Goal: Task Accomplishment & Management: Use online tool/utility

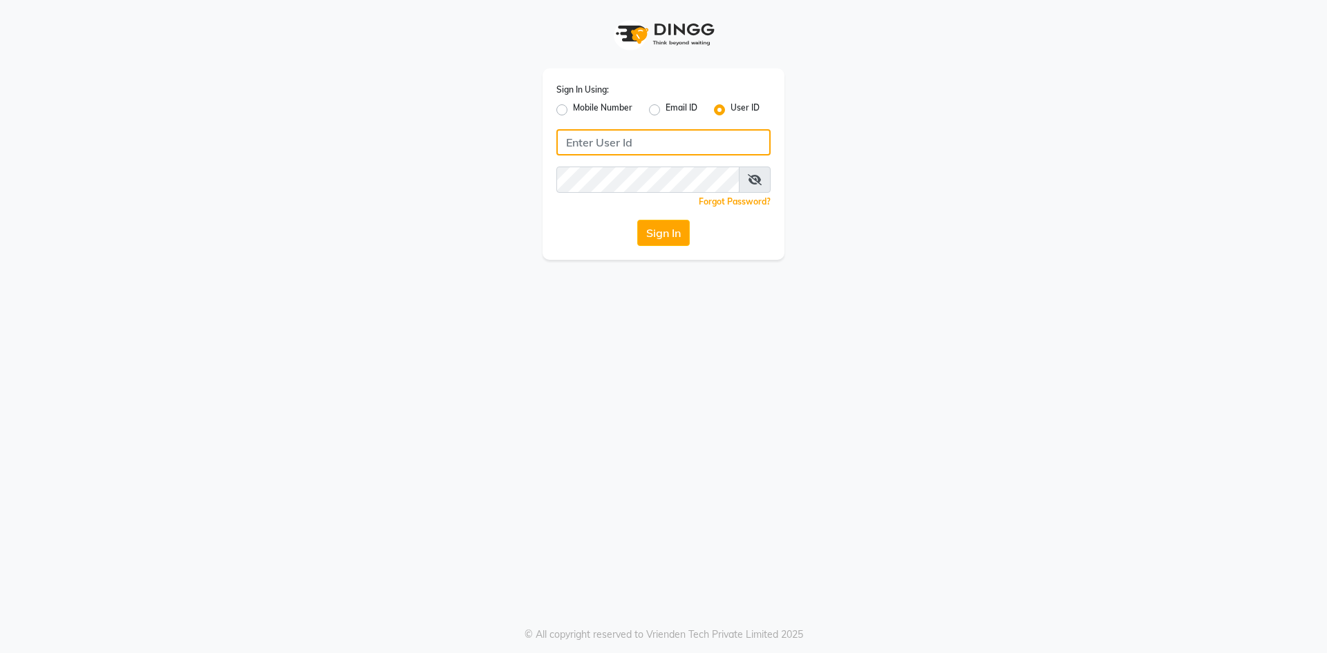
click at [639, 142] on input "Username" at bounding box center [663, 142] width 214 height 26
type input "infinitisalon"
click at [583, 258] on div "Sign In Using: Mobile Number Email ID User ID infinitisalon Remember me Forgot …" at bounding box center [664, 163] width 242 height 191
click at [672, 213] on div "Sign In Using: Mobile Number Email ID User ID infinitisalon Remember me Forgot …" at bounding box center [664, 163] width 242 height 191
click at [676, 230] on button "Sign In" at bounding box center [663, 233] width 53 height 26
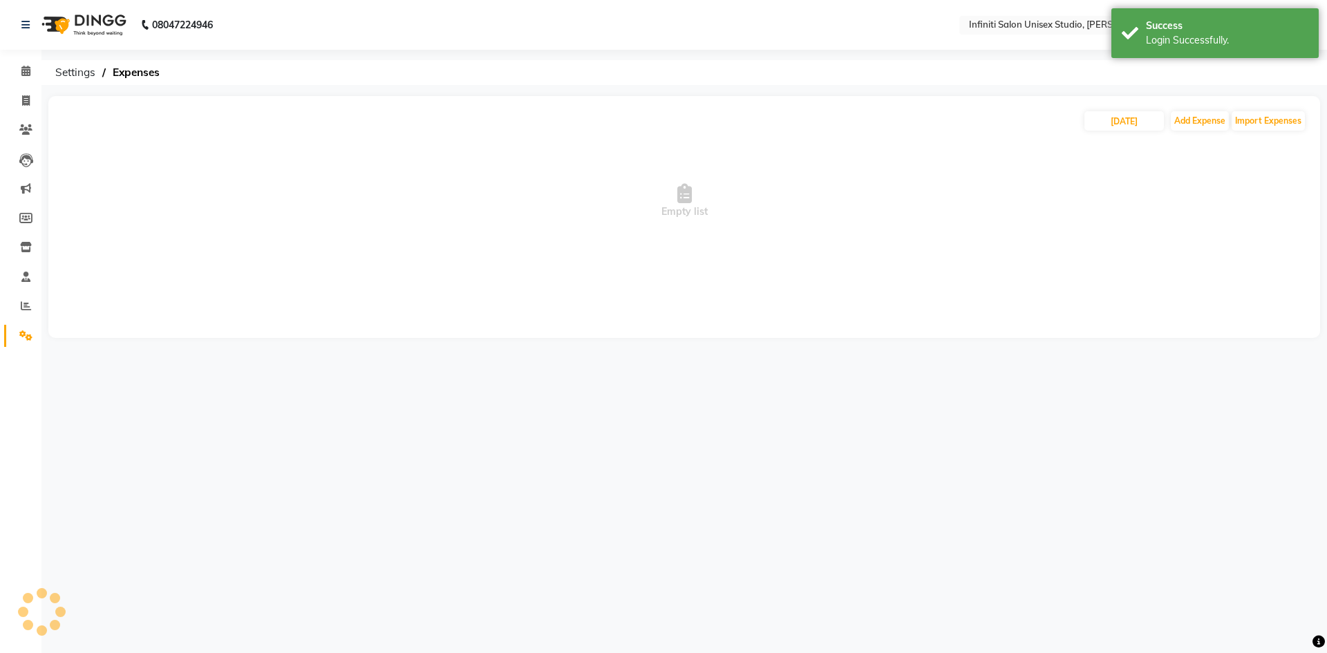
select select "en"
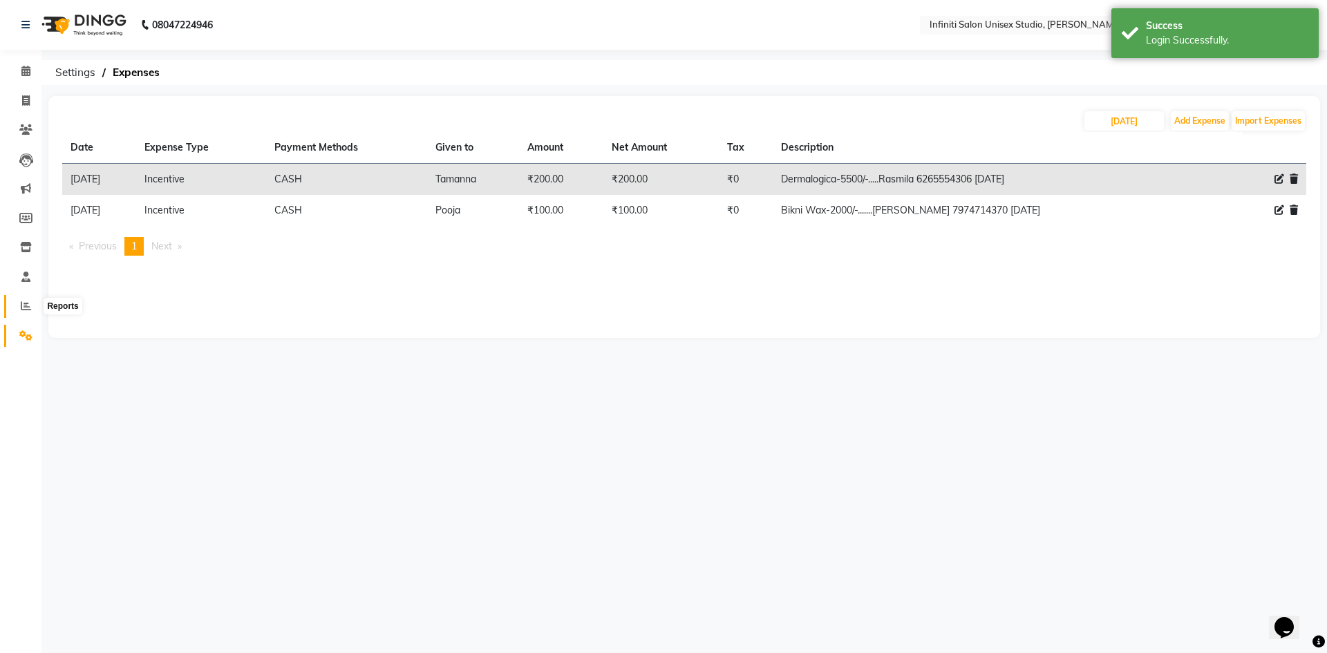
click at [30, 312] on span at bounding box center [26, 307] width 24 height 16
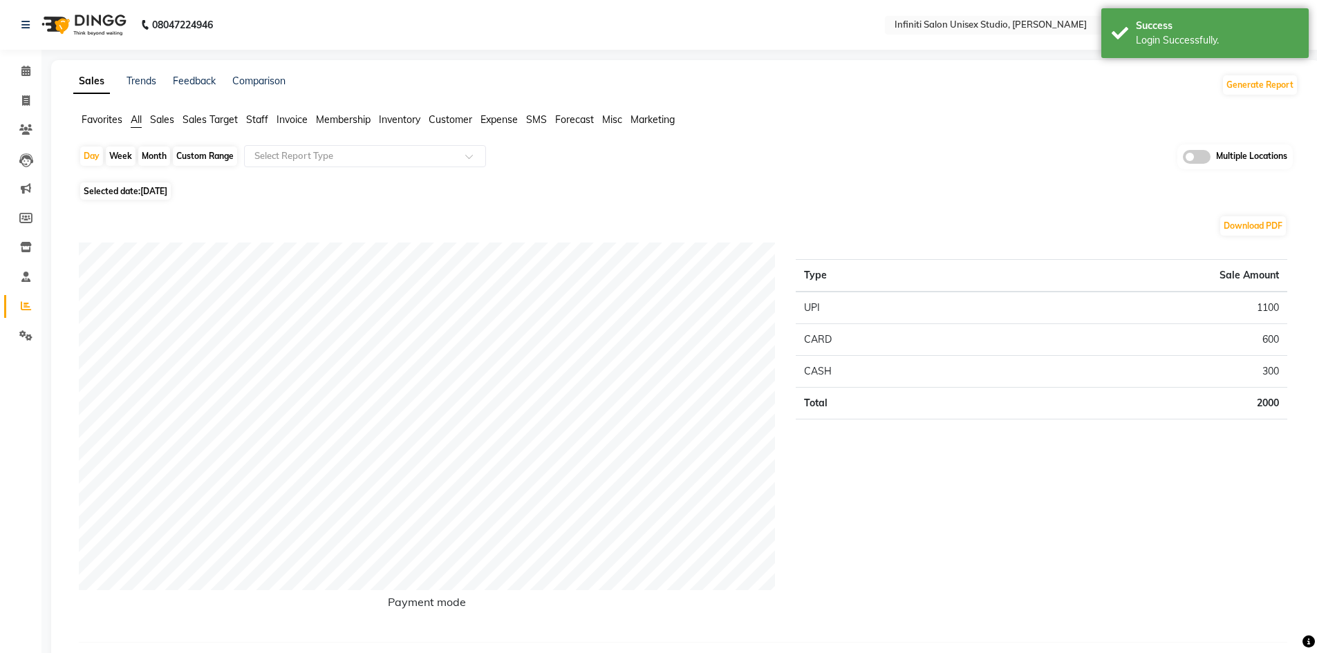
click at [249, 117] on span "Staff" at bounding box center [257, 119] width 22 height 12
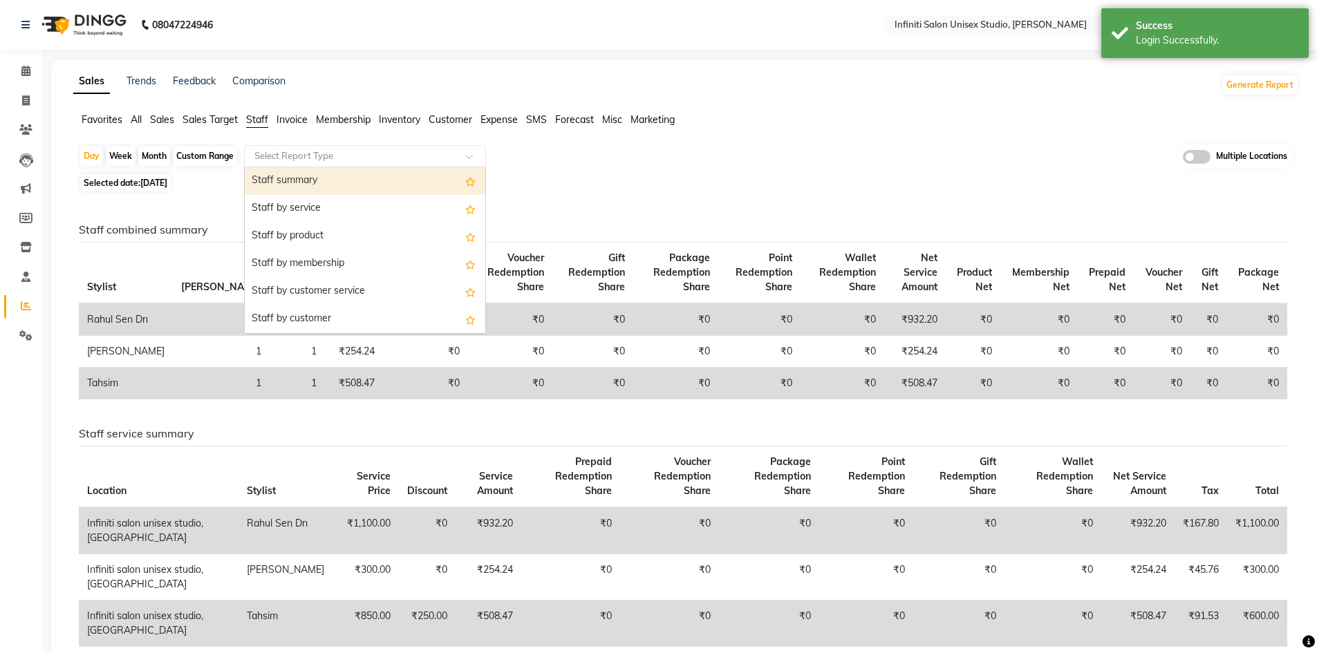
click at [277, 155] on input "text" at bounding box center [351, 156] width 199 height 14
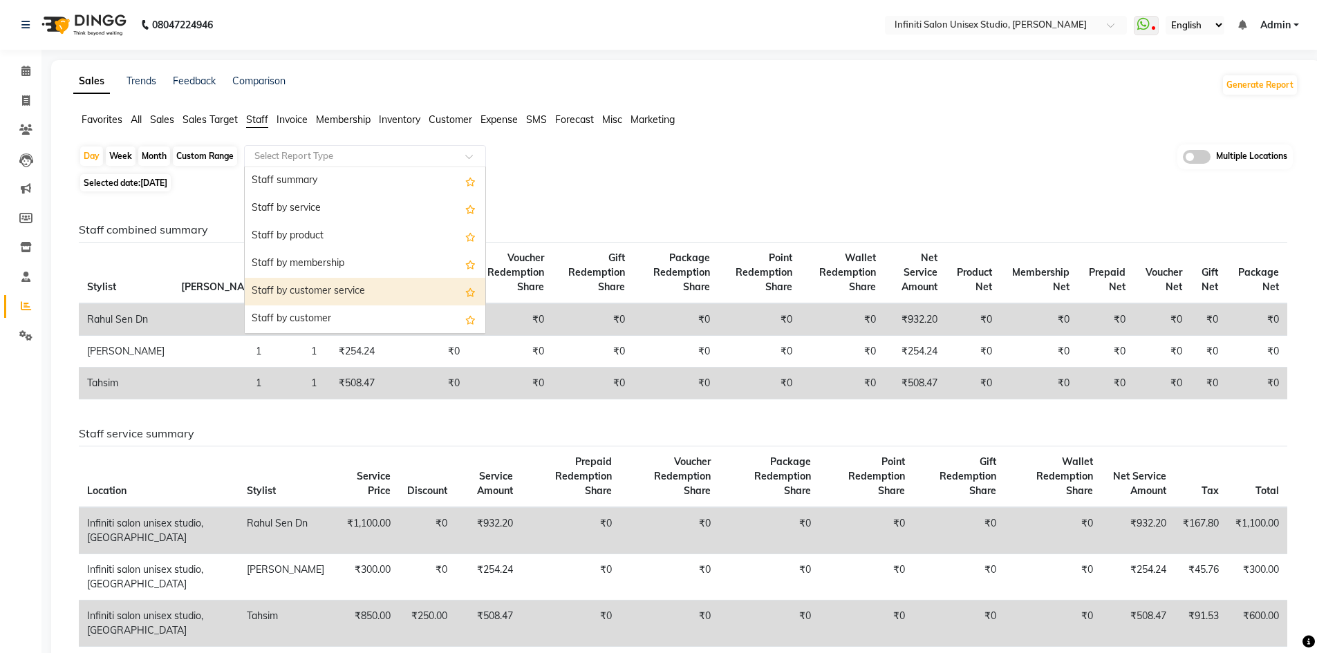
click at [321, 294] on div "Staff by customer service" at bounding box center [365, 292] width 241 height 28
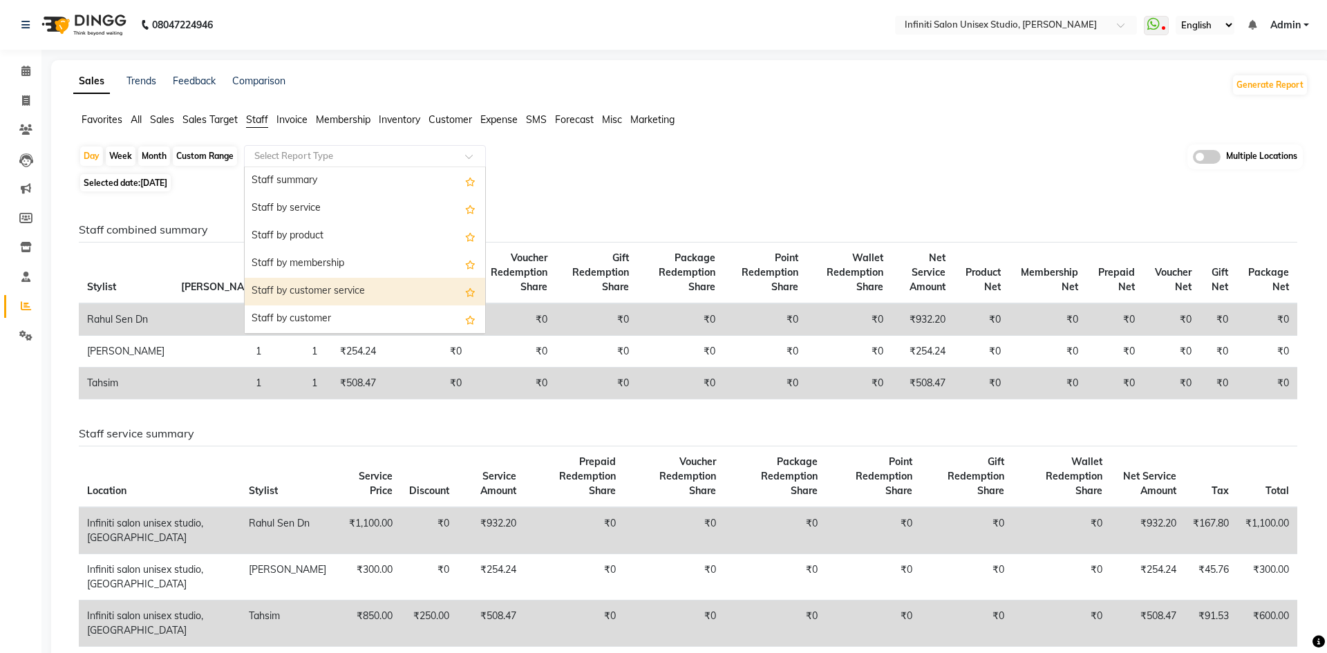
select select "full_report"
select select "csv"
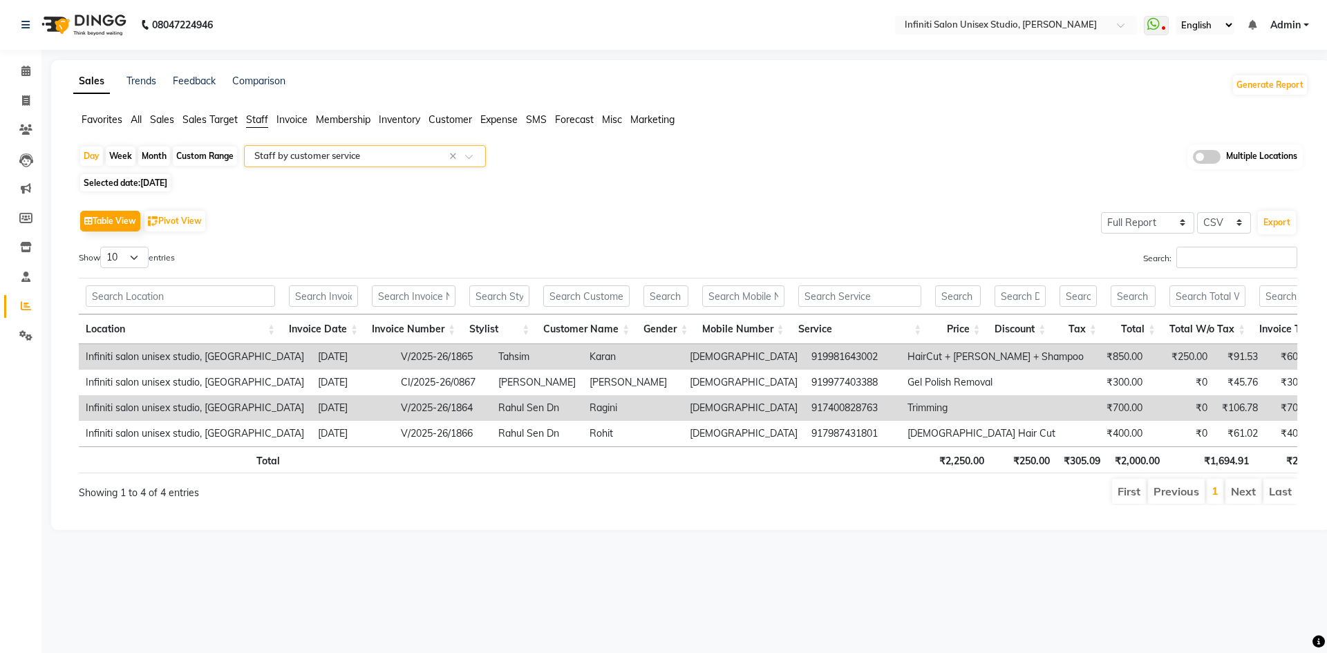
click at [292, 156] on input "text" at bounding box center [351, 156] width 199 height 14
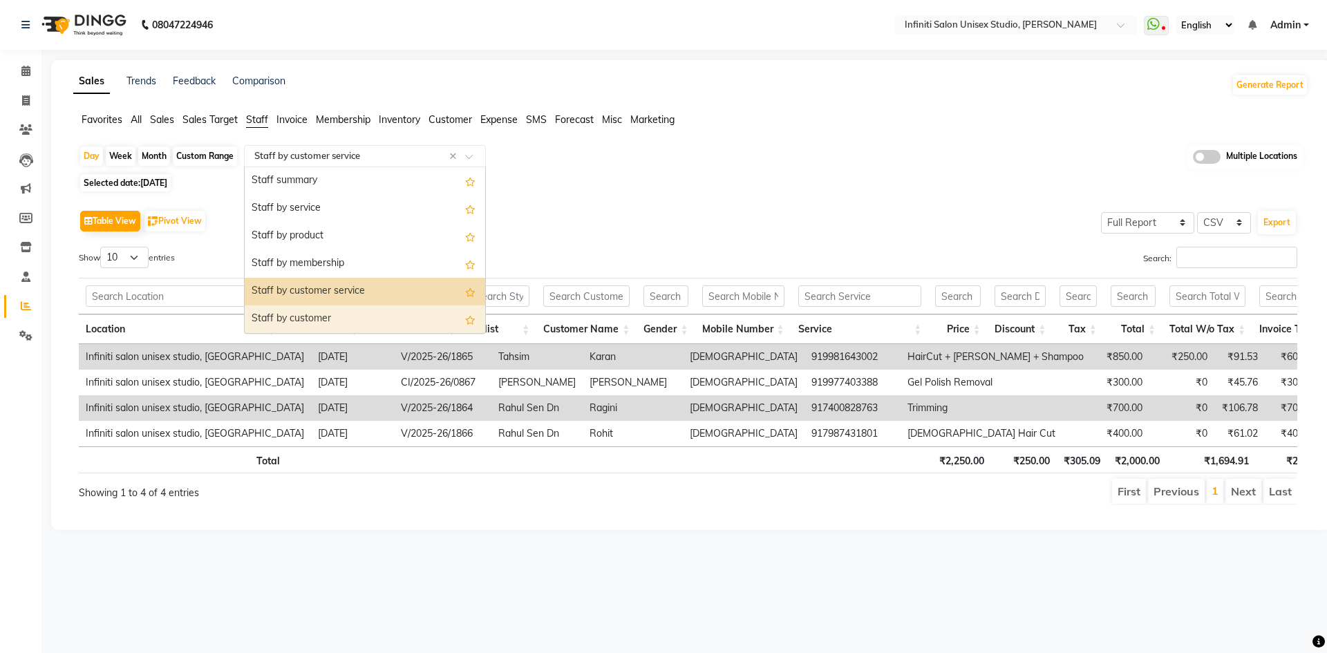
click at [406, 312] on div "Staff by customer" at bounding box center [365, 319] width 241 height 28
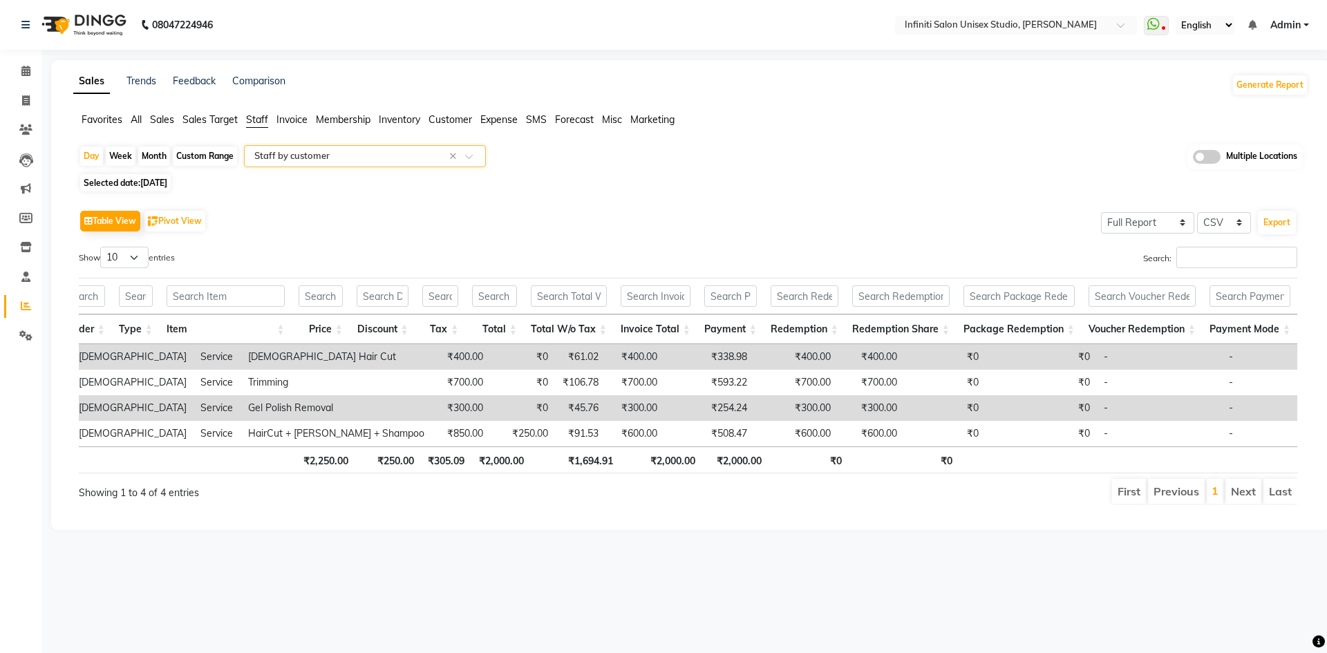
scroll to position [0, 388]
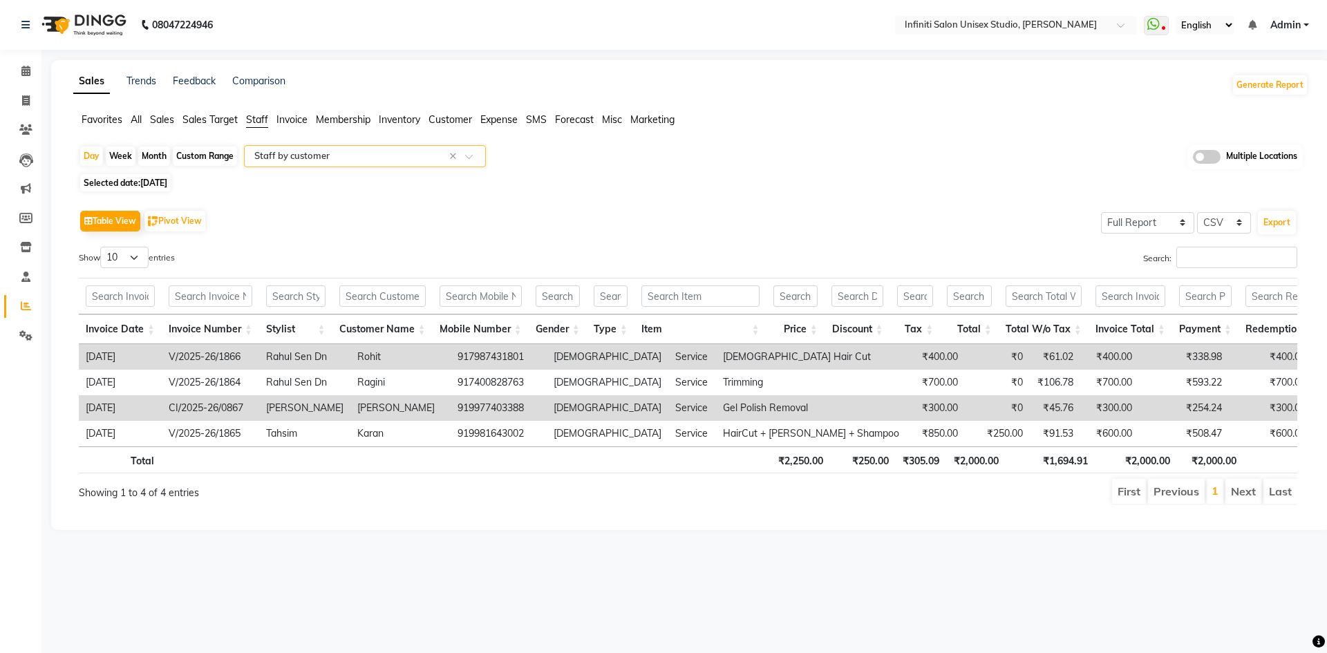
click at [326, 156] on input "text" at bounding box center [351, 156] width 199 height 14
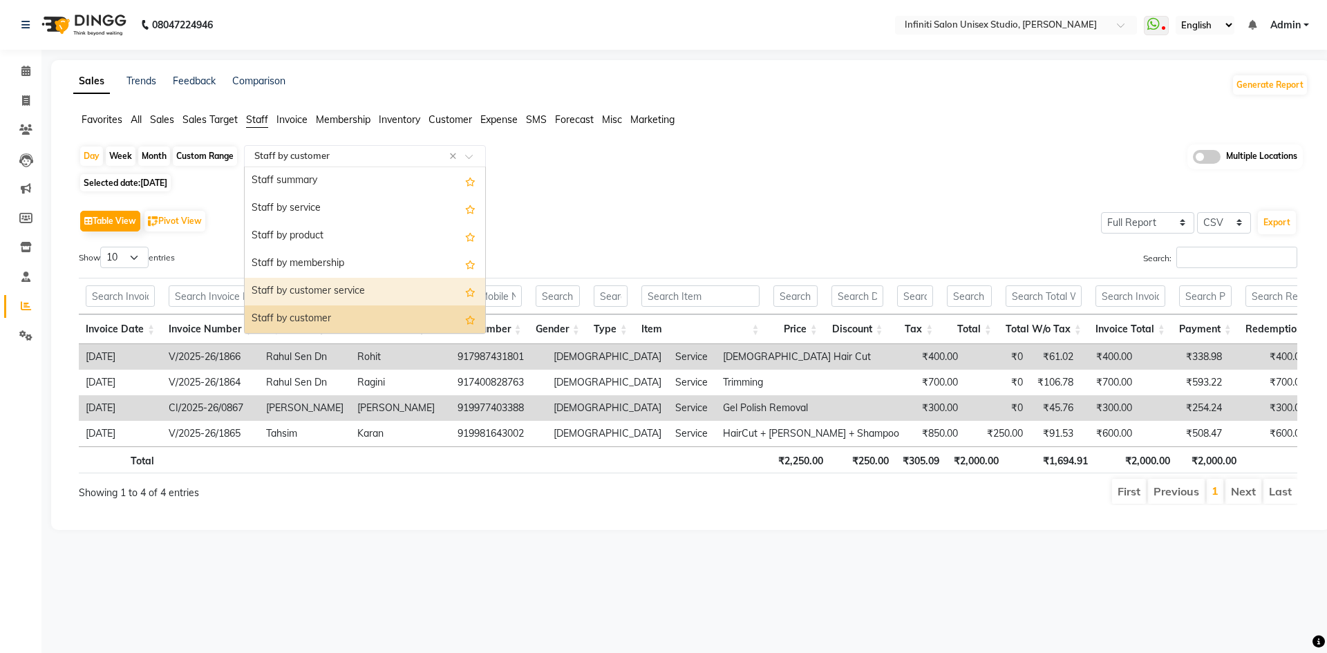
click at [352, 282] on div "Staff by customer service" at bounding box center [365, 292] width 241 height 28
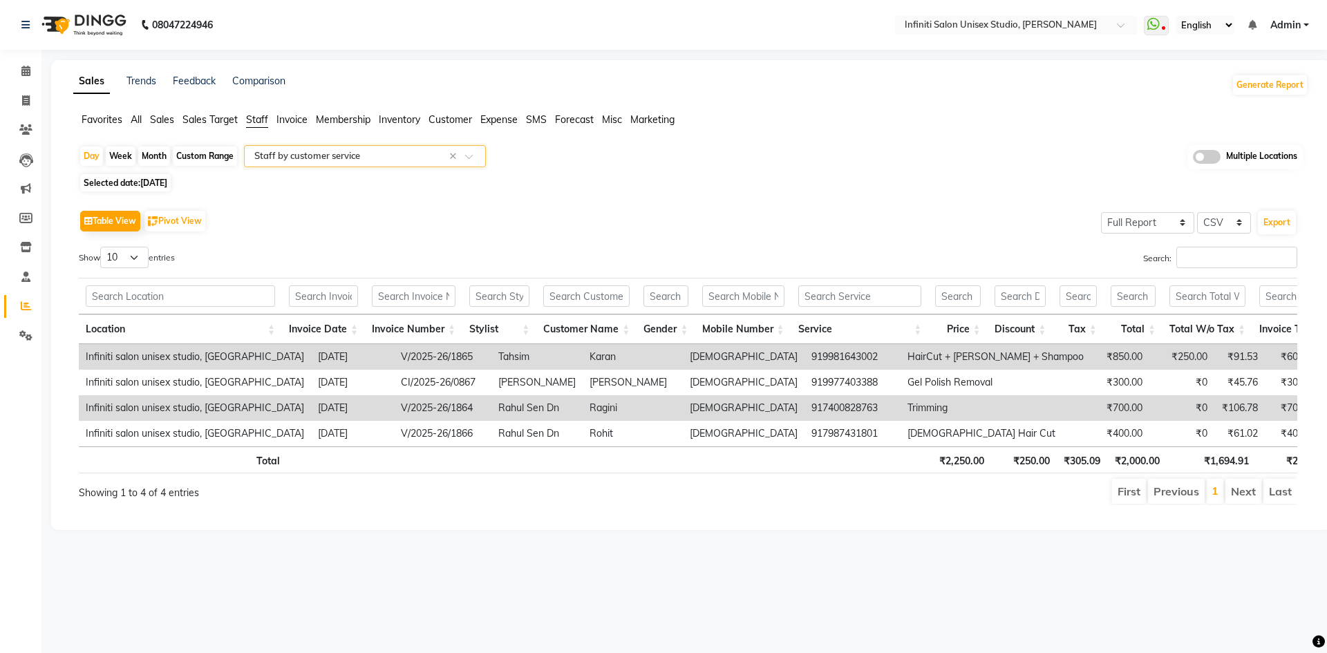
click at [431, 118] on span "Customer" at bounding box center [450, 119] width 44 height 12
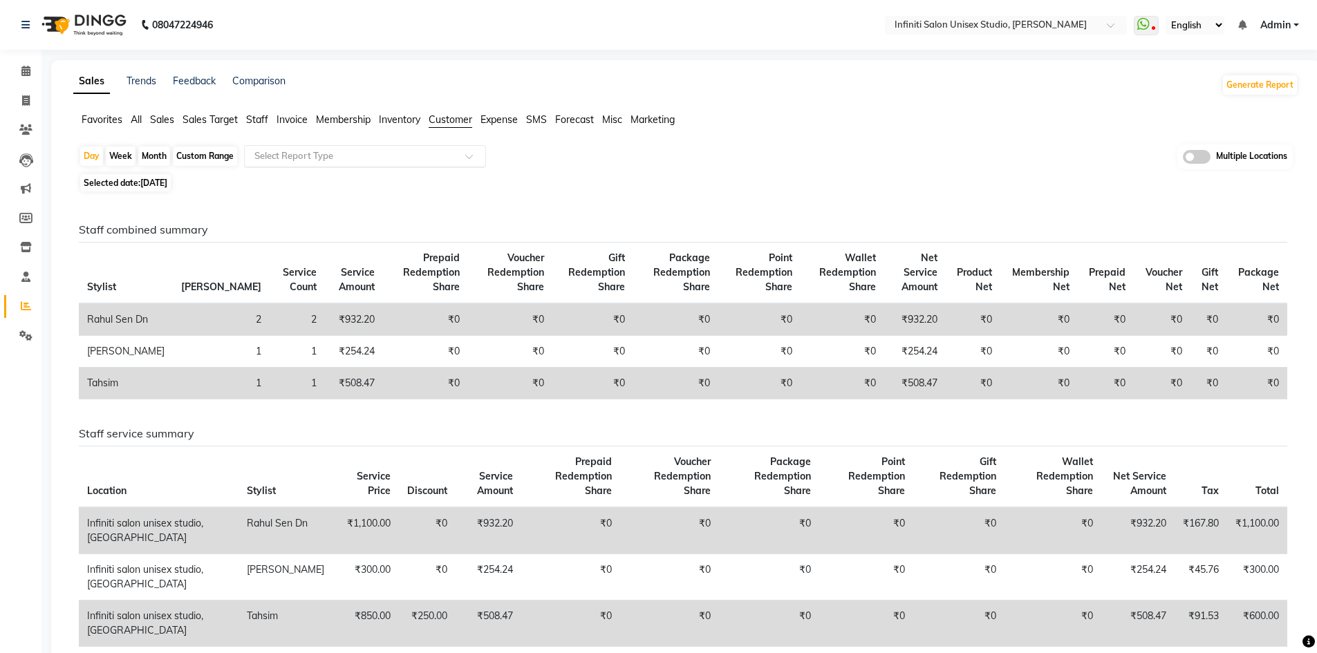
click at [382, 155] on input "text" at bounding box center [351, 156] width 199 height 14
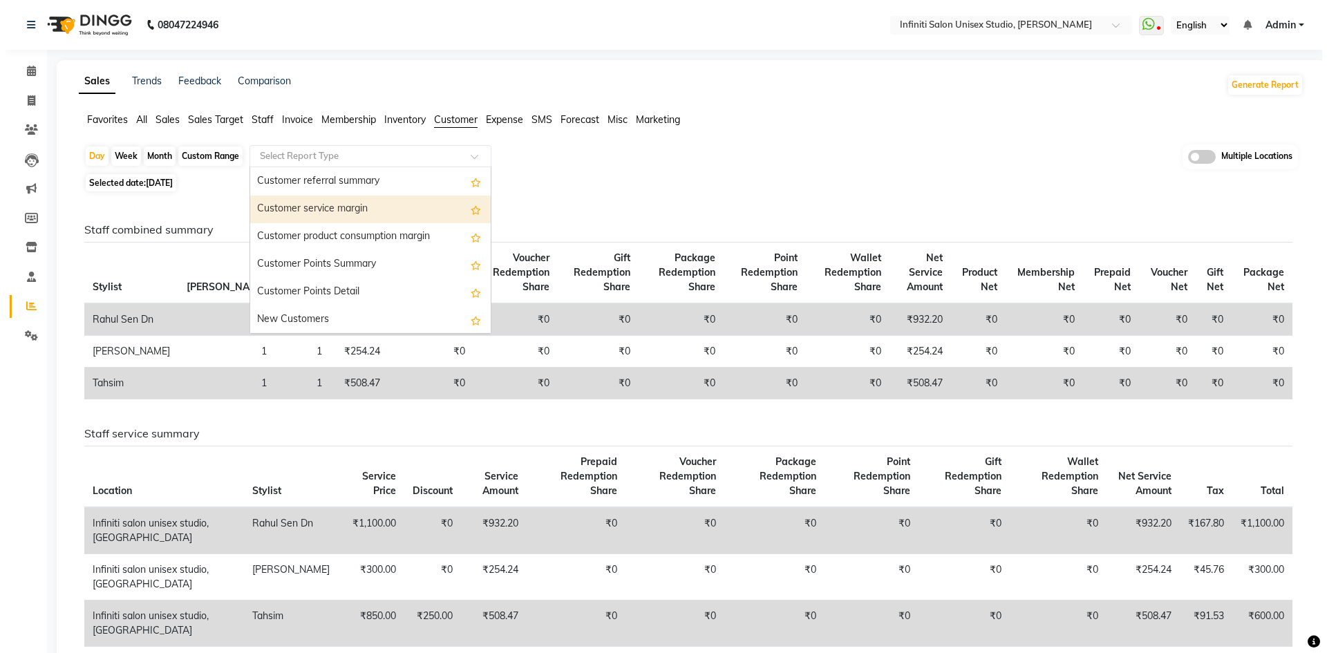
scroll to position [161, 0]
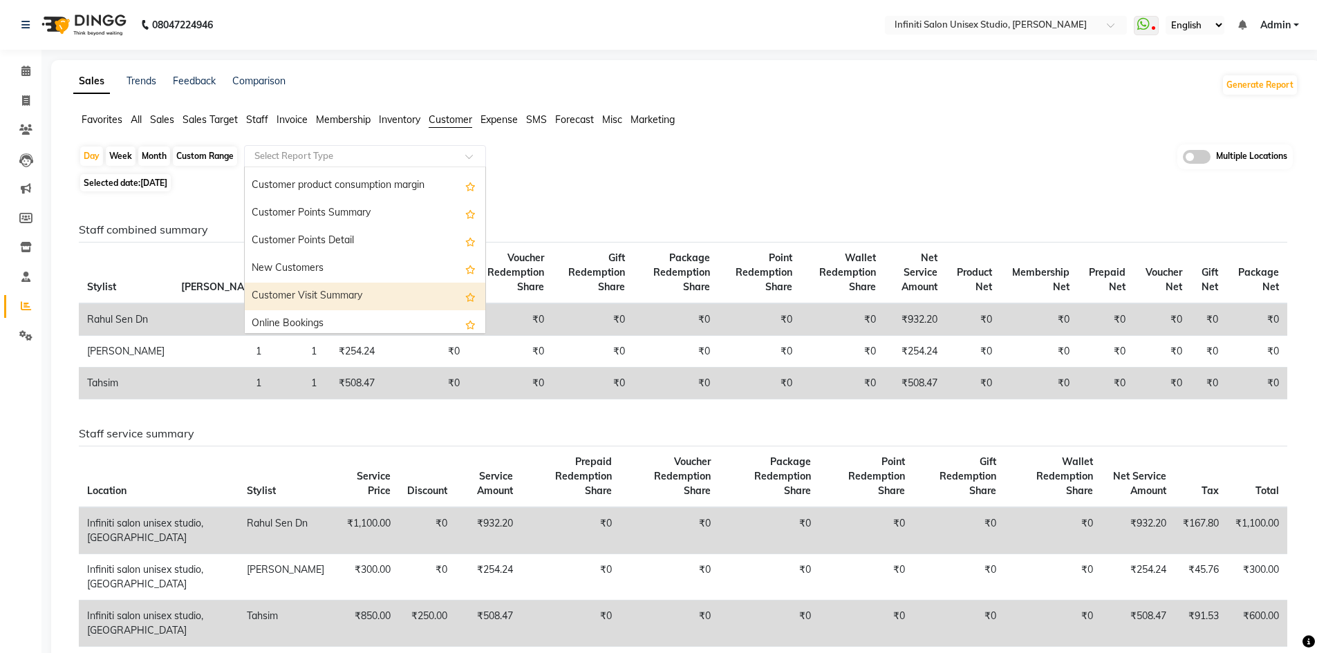
click at [371, 285] on div "Customer Visit Summary" at bounding box center [365, 297] width 241 height 28
select select "full_report"
select select "csv"
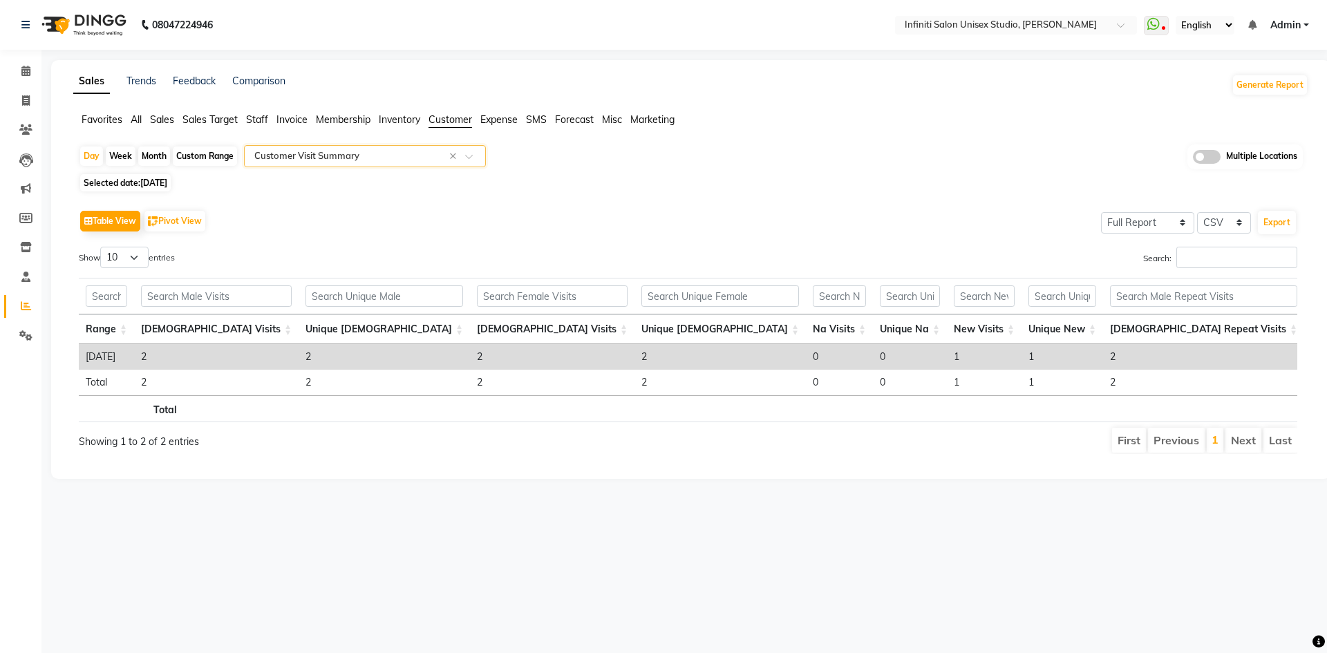
click at [351, 160] on input "text" at bounding box center [351, 156] width 199 height 14
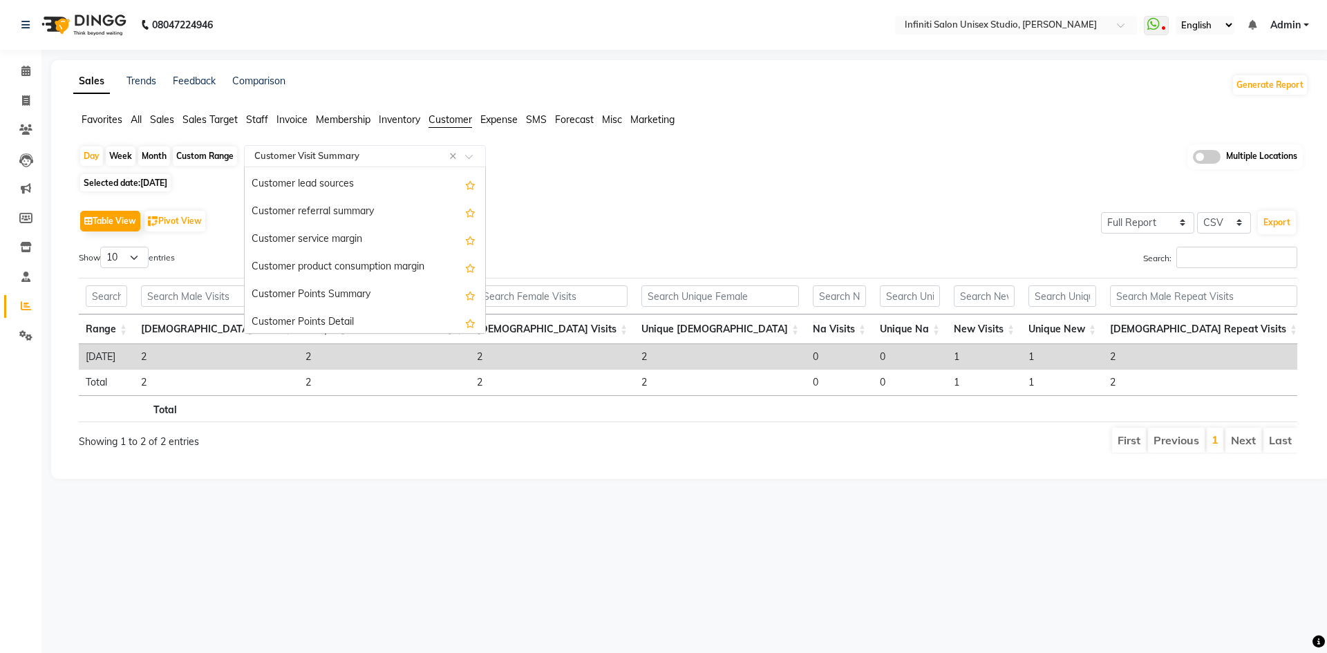
scroll to position [0, 0]
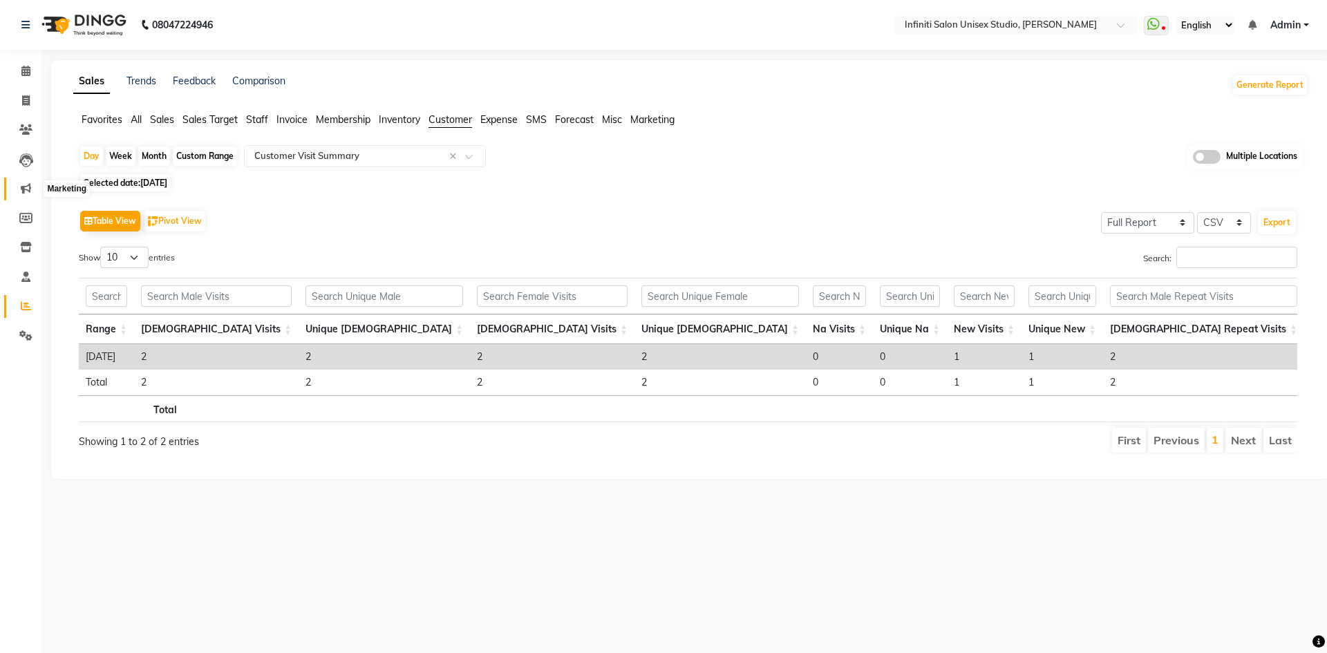
click at [26, 191] on icon at bounding box center [26, 188] width 10 height 10
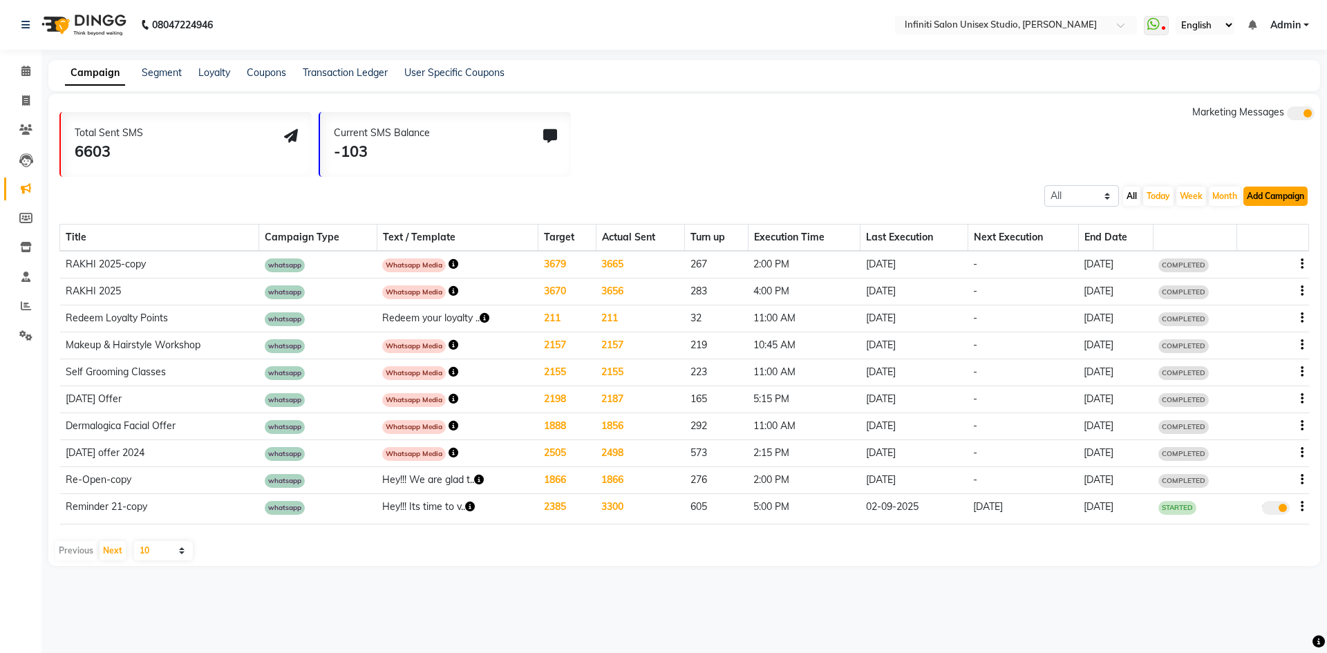
click at [1270, 200] on button "Add Campaign" at bounding box center [1275, 196] width 64 height 19
click at [1269, 252] on div "WhatsApp (Direct)" at bounding box center [1263, 259] width 117 height 21
select select "2"
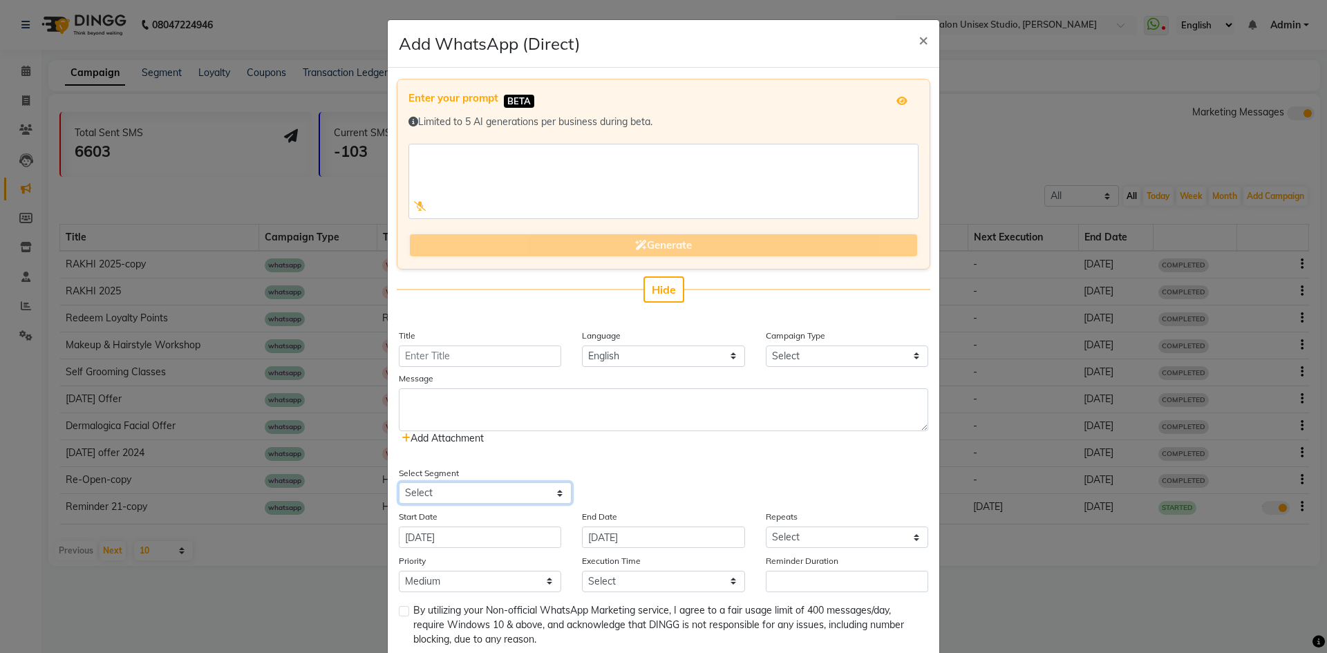
click at [477, 492] on select "Select All Customers All Male Customer All Female Customer All Members All Cust…" at bounding box center [485, 492] width 173 height 21
click at [399, 482] on select "Select All Customers All Male Customer All Female Customer All Members All Cust…" at bounding box center [485, 492] width 173 height 21
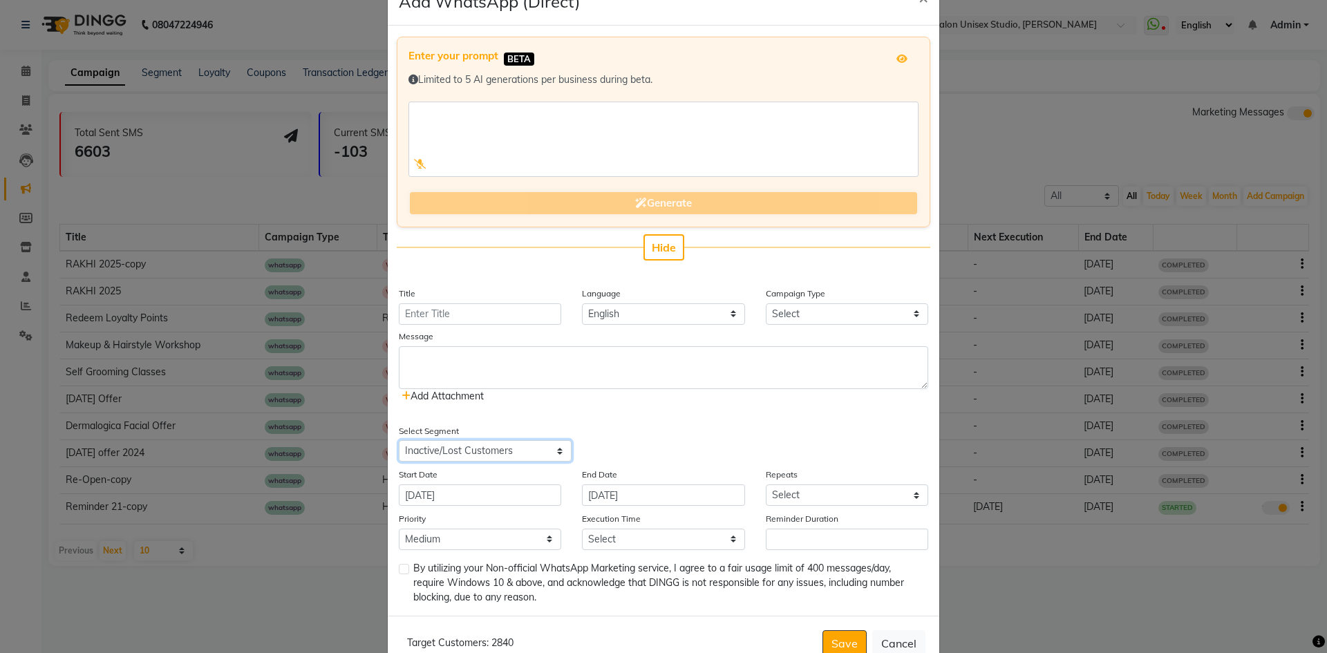
scroll to position [79, 0]
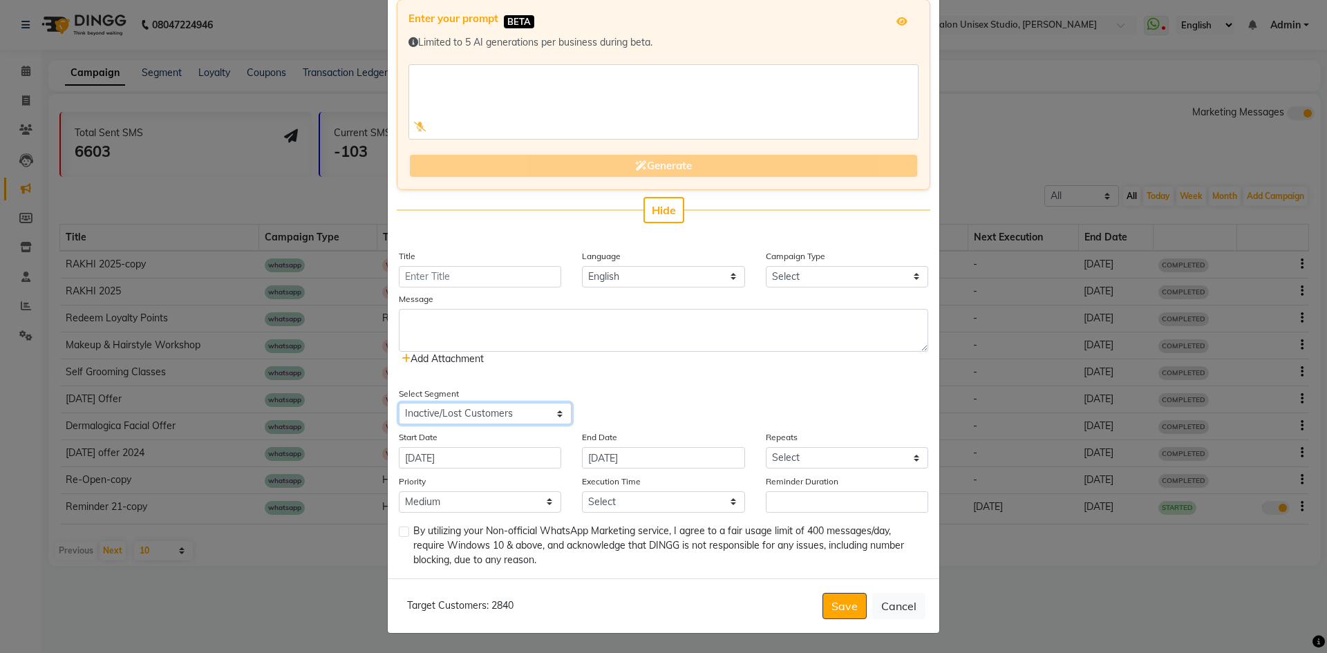
click at [522, 420] on select "Select All Customers All Male Customer All Female Customer All Members All Cust…" at bounding box center [485, 413] width 173 height 21
select select "28765"
click at [399, 403] on select "Select All Customers All Male Customer All Female Customer All Members All Cust…" at bounding box center [485, 413] width 173 height 21
click at [889, 612] on button "Cancel" at bounding box center [898, 606] width 53 height 26
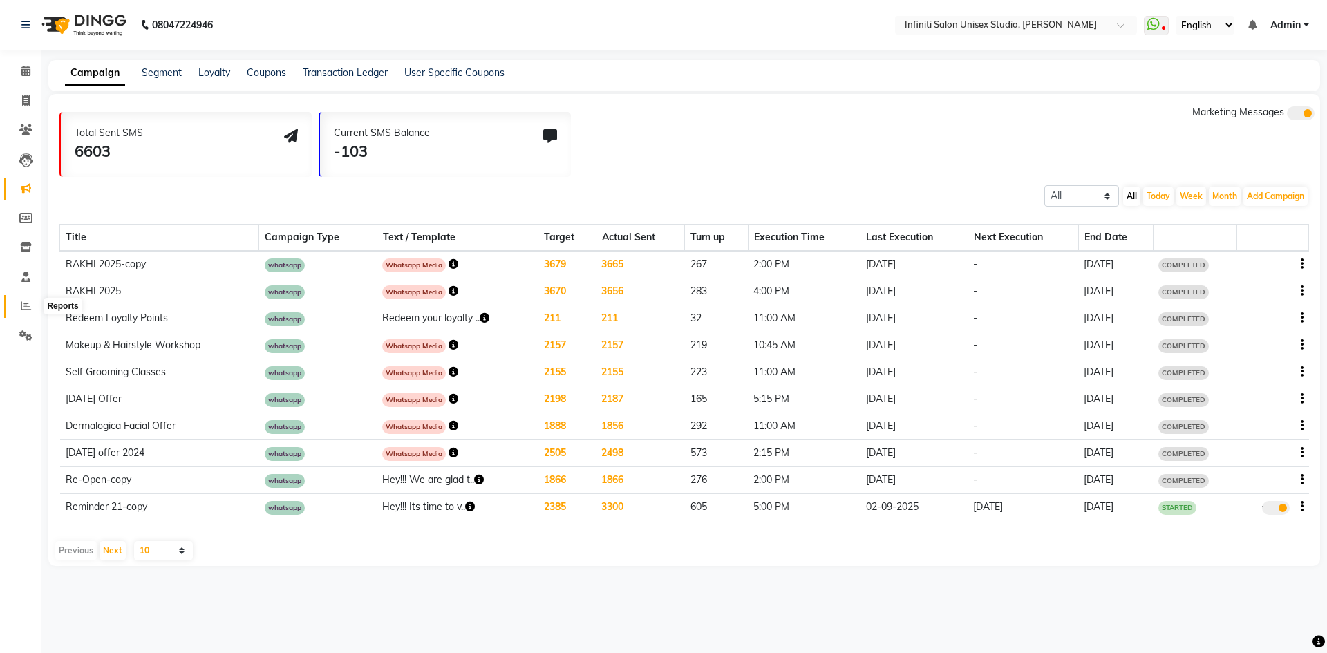
click at [18, 301] on span at bounding box center [26, 307] width 24 height 16
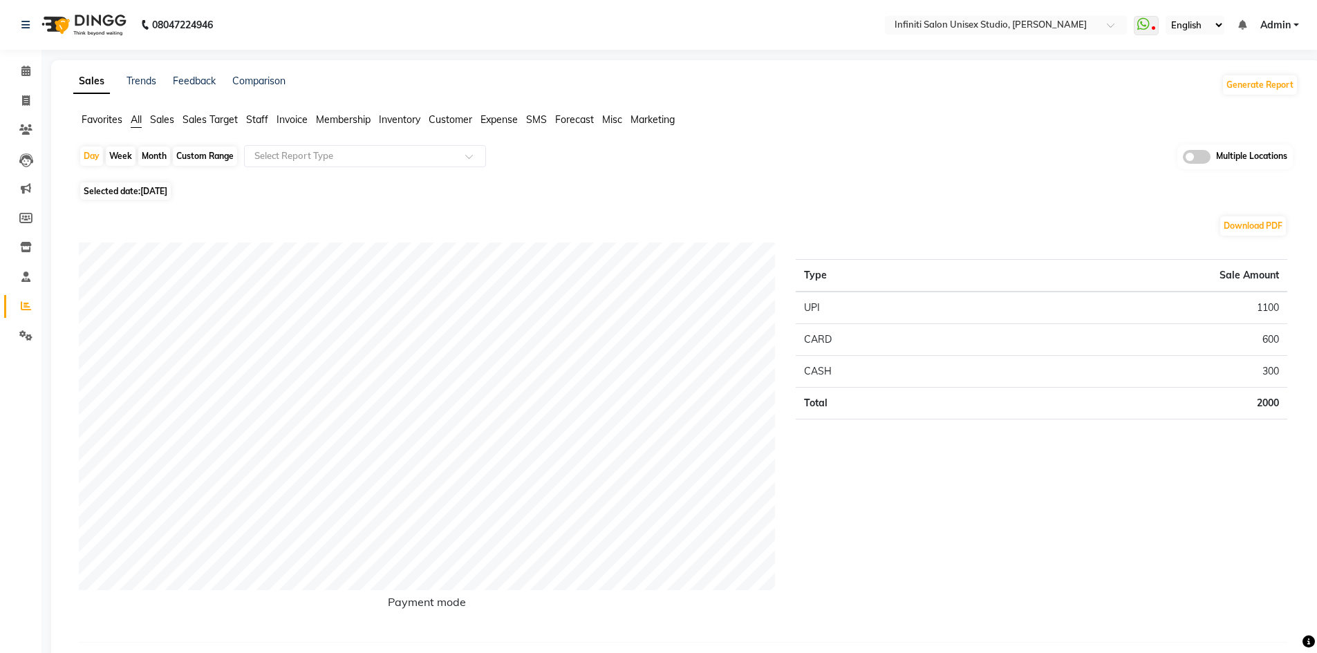
click at [453, 116] on span "Customer" at bounding box center [450, 119] width 44 height 12
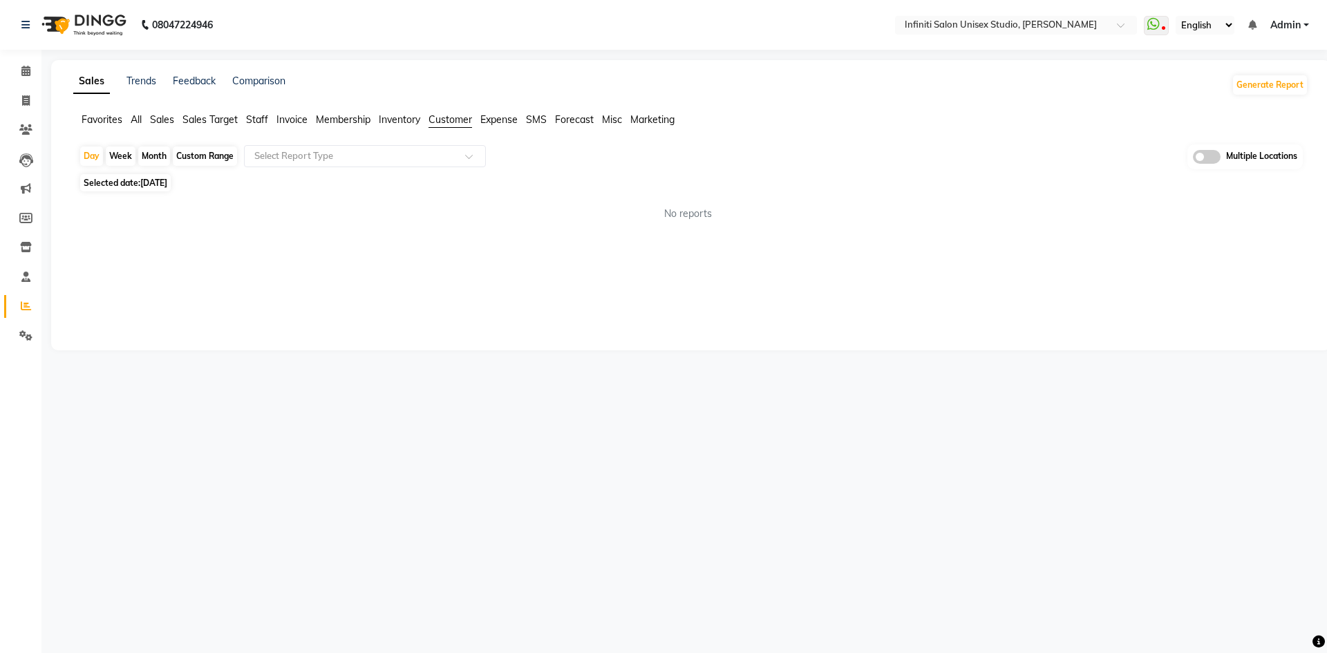
click at [282, 120] on span "Invoice" at bounding box center [291, 119] width 31 height 12
click at [255, 120] on span "Staff" at bounding box center [257, 119] width 22 height 12
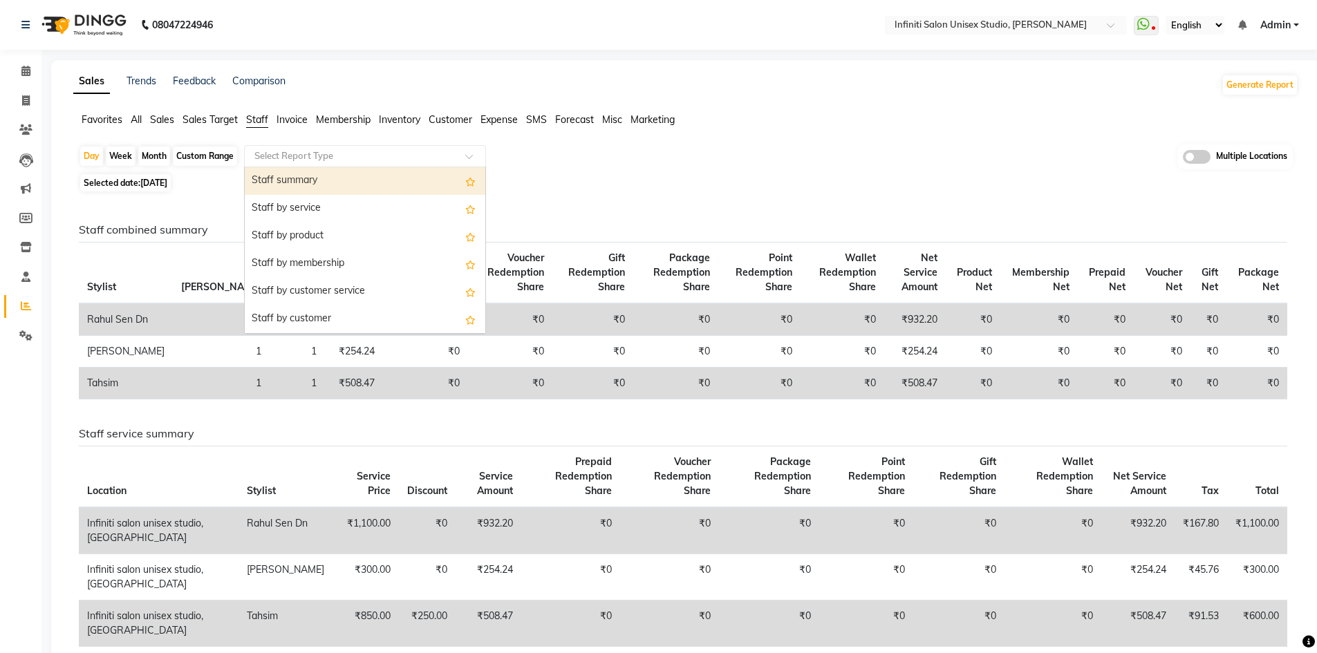
click at [283, 156] on input "text" at bounding box center [351, 156] width 199 height 14
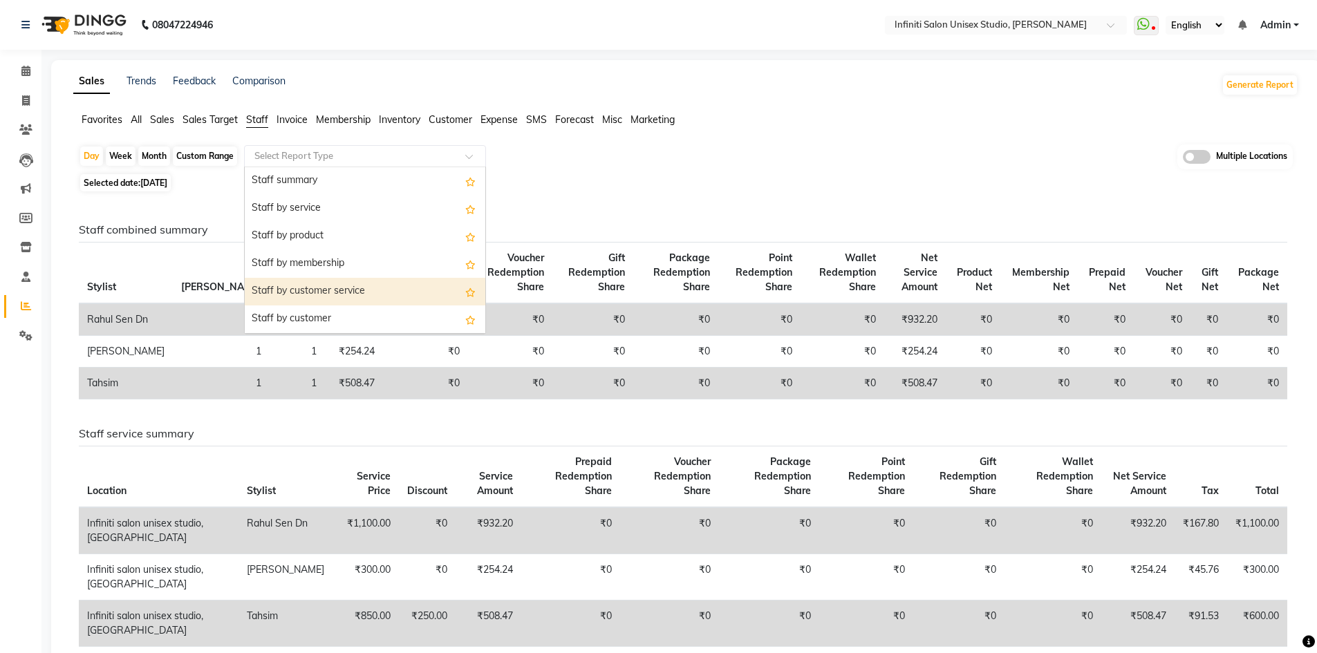
click at [347, 289] on div "Staff by customer service" at bounding box center [365, 292] width 241 height 28
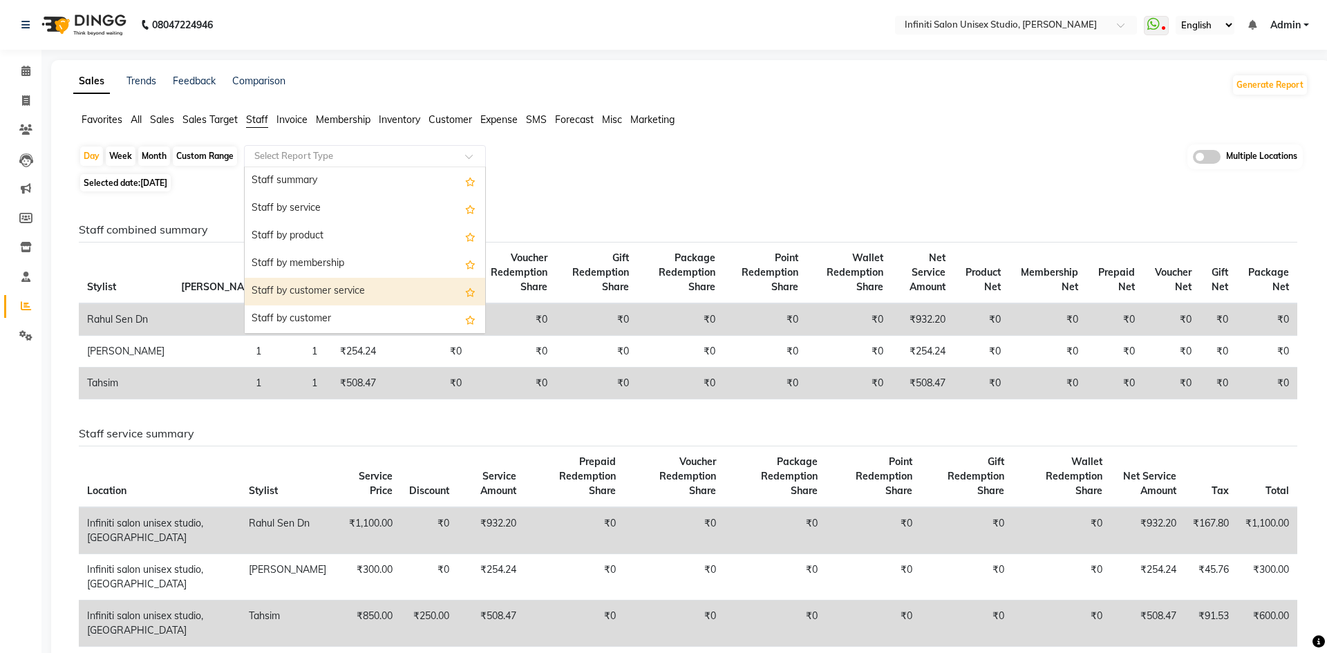
select select "full_report"
select select "csv"
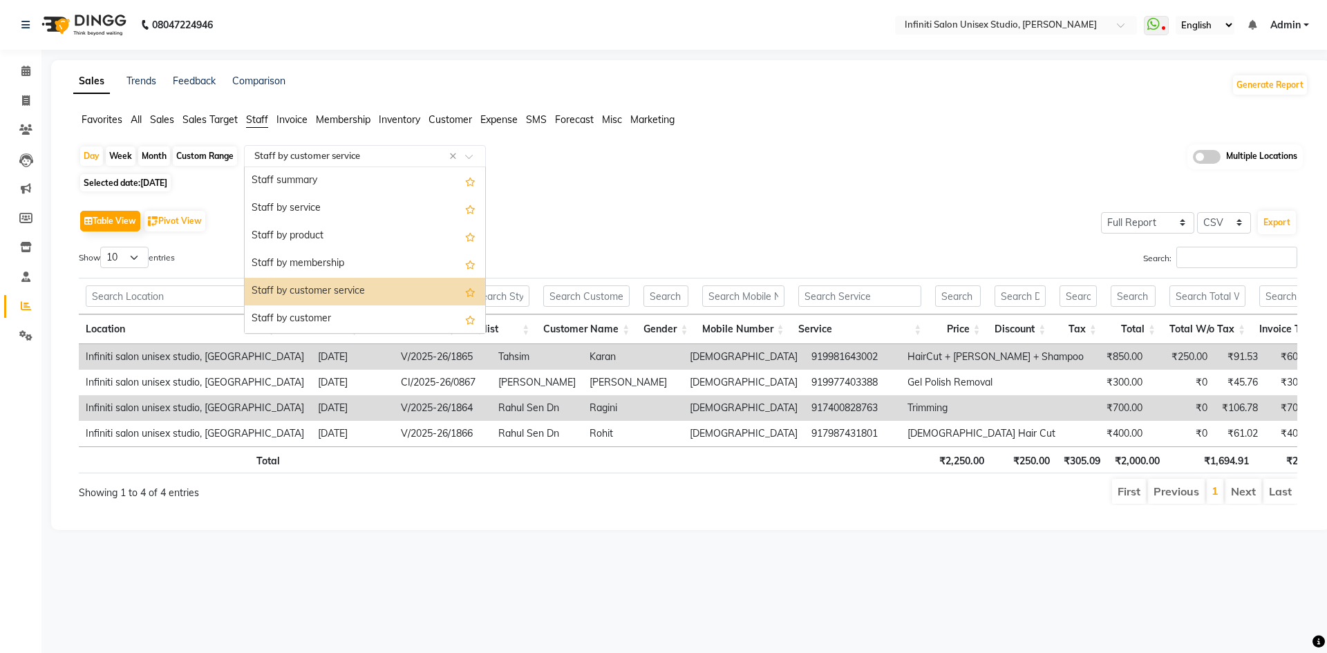
click at [316, 150] on input "text" at bounding box center [351, 156] width 199 height 14
click at [330, 308] on div "Staff by customer" at bounding box center [365, 319] width 241 height 28
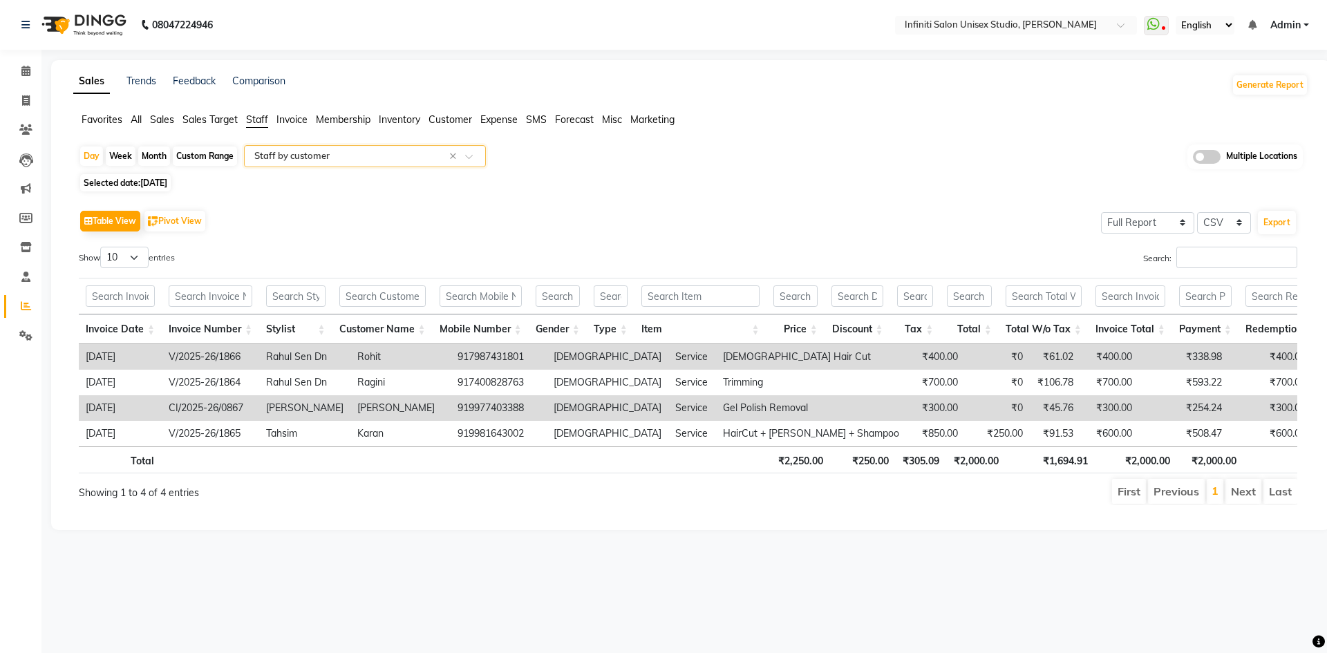
click at [331, 163] on div "Select Report Type × Staff by customer ×" at bounding box center [365, 156] width 242 height 22
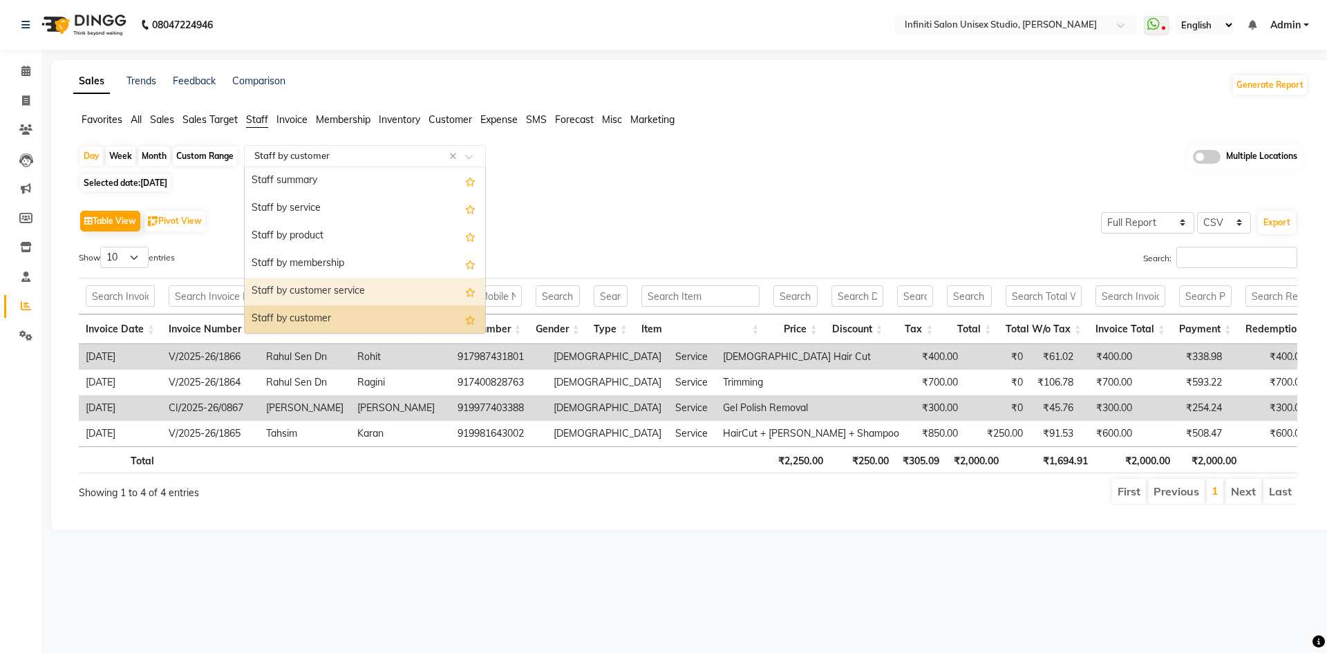
click at [334, 286] on div "Staff by customer service" at bounding box center [365, 292] width 241 height 28
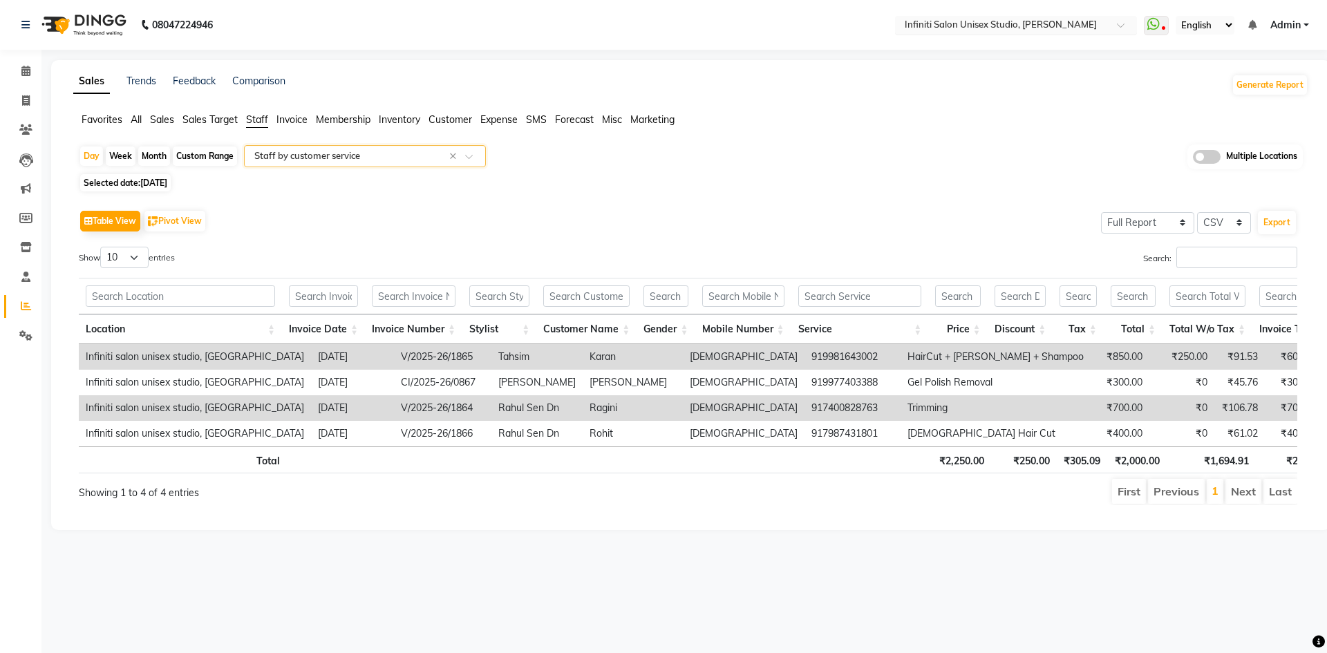
click at [1046, 21] on input "text" at bounding box center [1002, 26] width 200 height 14
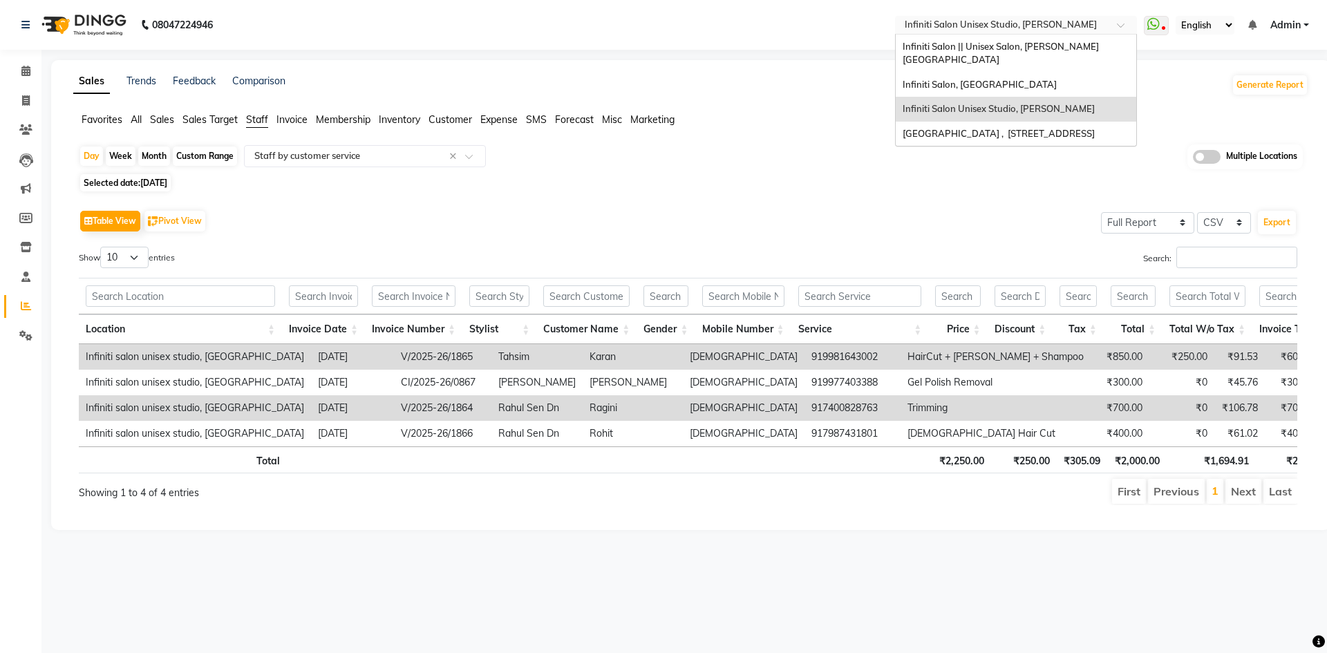
click at [549, 215] on div "Table View Pivot View Select Full Report Filtered Report Select CSV PDF Export" at bounding box center [688, 221] width 1218 height 29
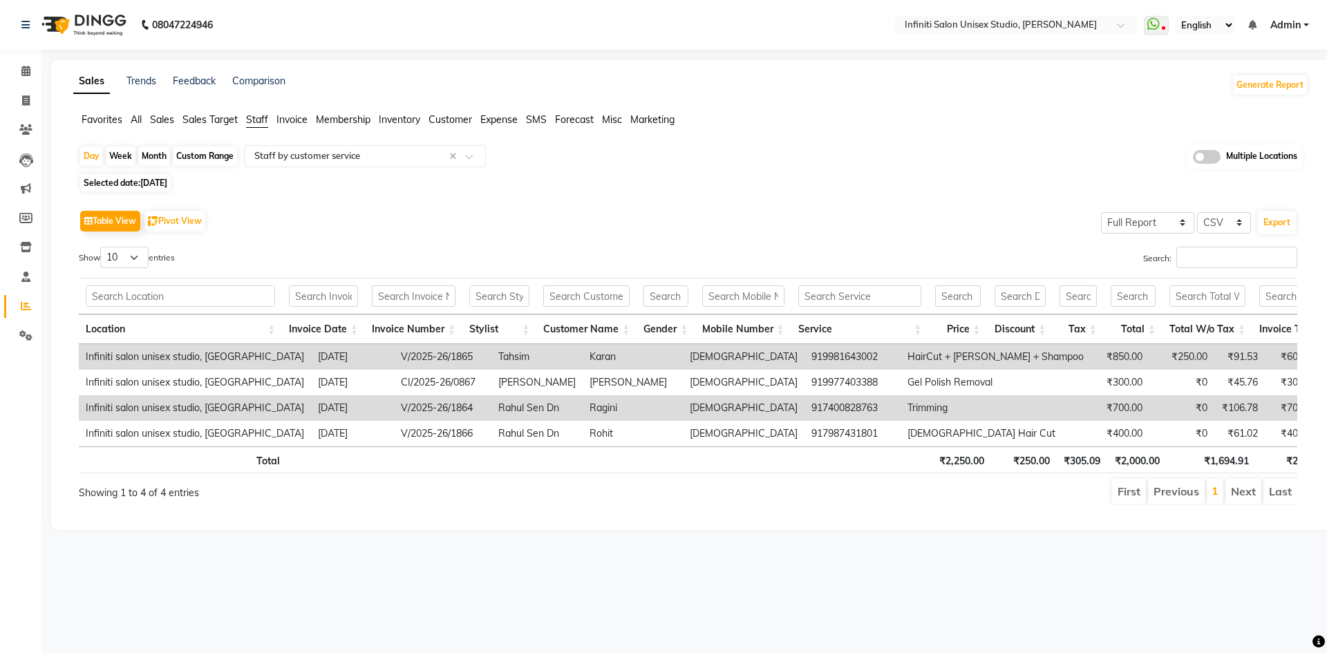
click at [1293, 23] on span "Admin" at bounding box center [1285, 25] width 30 height 15
click at [1002, 26] on input "text" at bounding box center [1002, 26] width 200 height 14
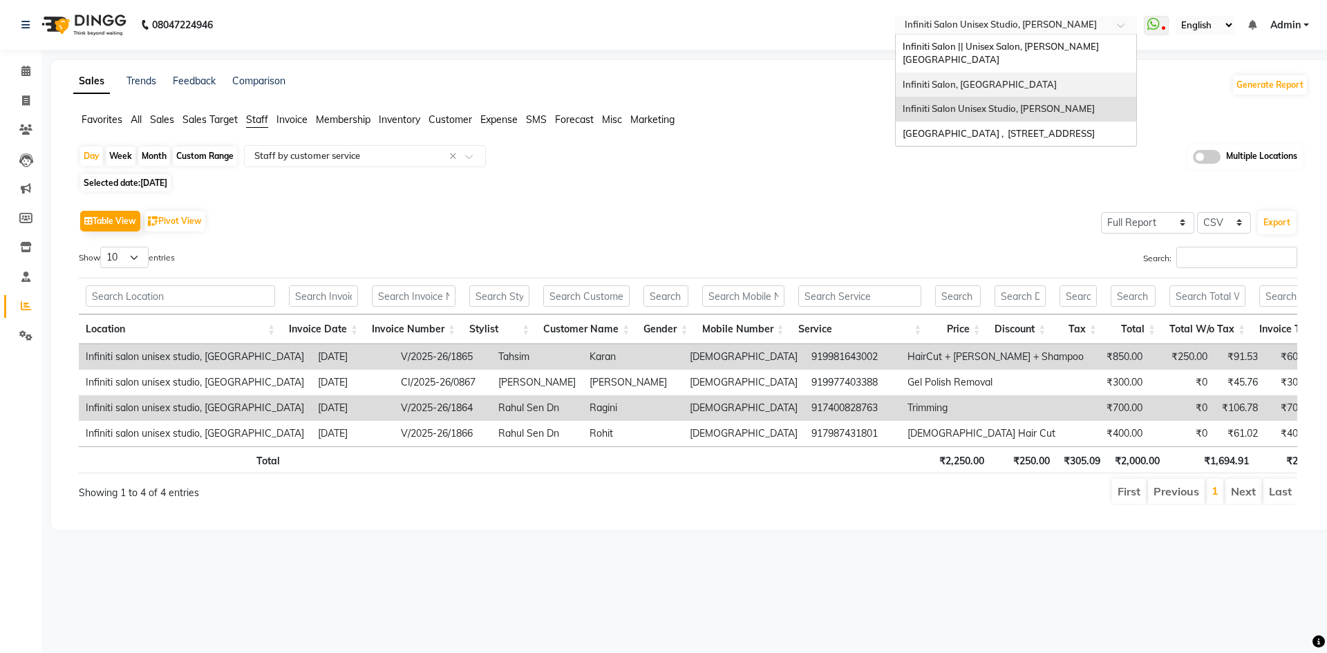
click at [1008, 79] on span "Infiniti Salon, Shankar Nagar" at bounding box center [980, 84] width 154 height 11
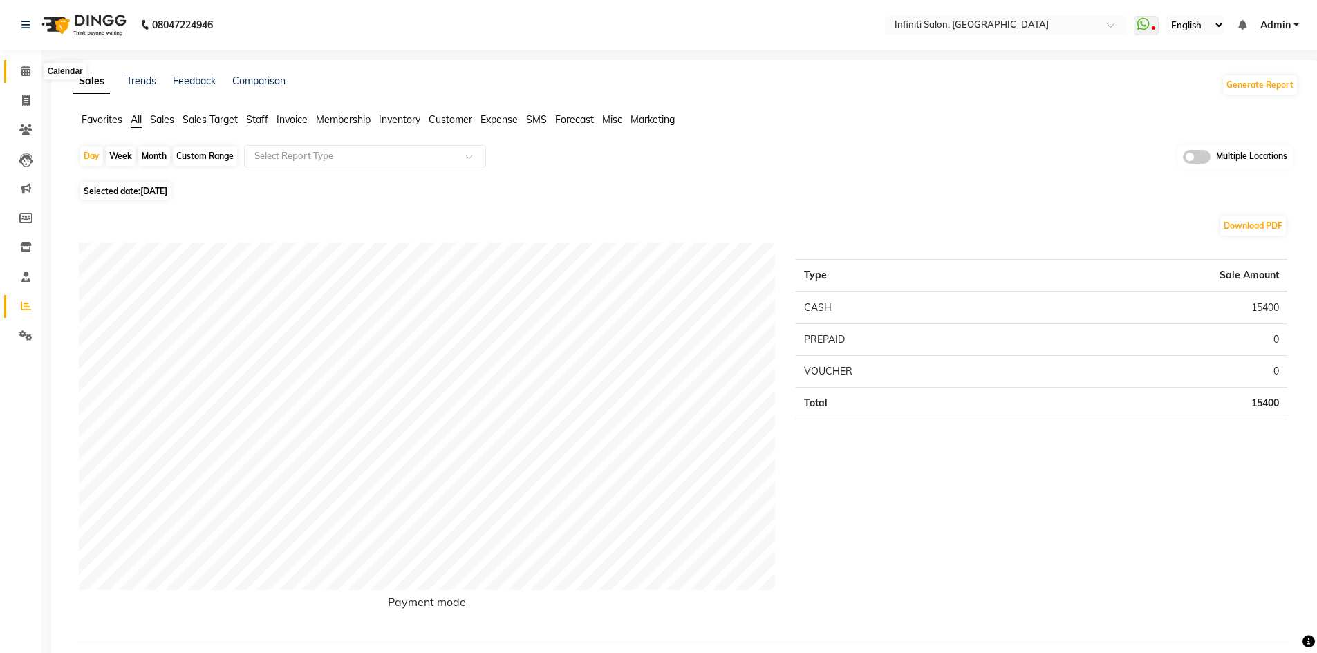
click at [29, 71] on icon at bounding box center [25, 71] width 9 height 10
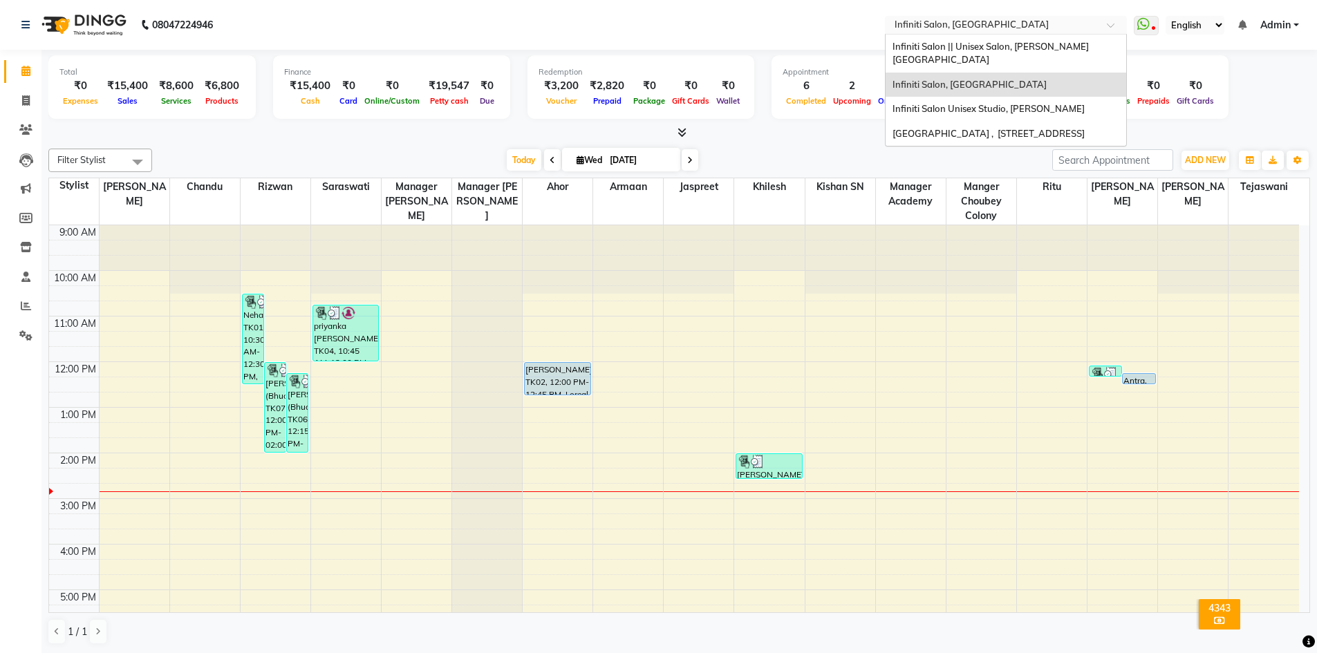
click at [1024, 24] on input "text" at bounding box center [992, 26] width 200 height 14
click at [1014, 97] on div "Infiniti Salon Unisex Studio, Devendra Nagar" at bounding box center [1005, 109] width 241 height 25
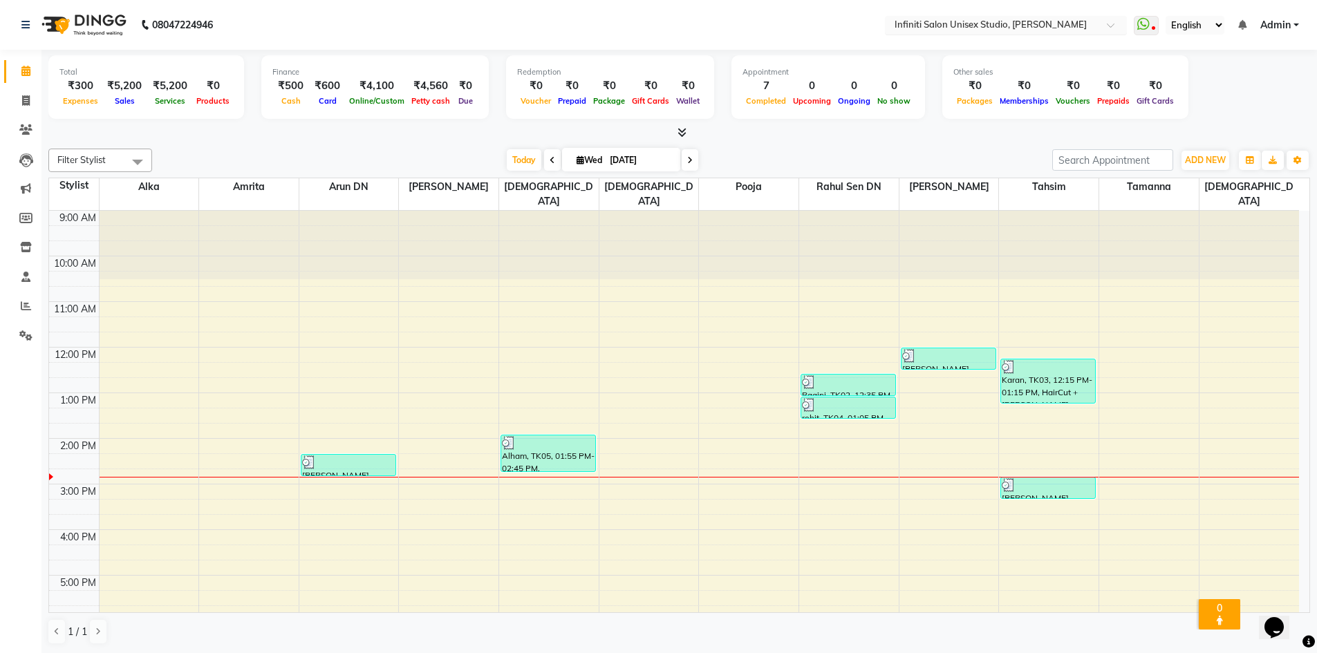
click at [1020, 23] on input "text" at bounding box center [992, 26] width 200 height 14
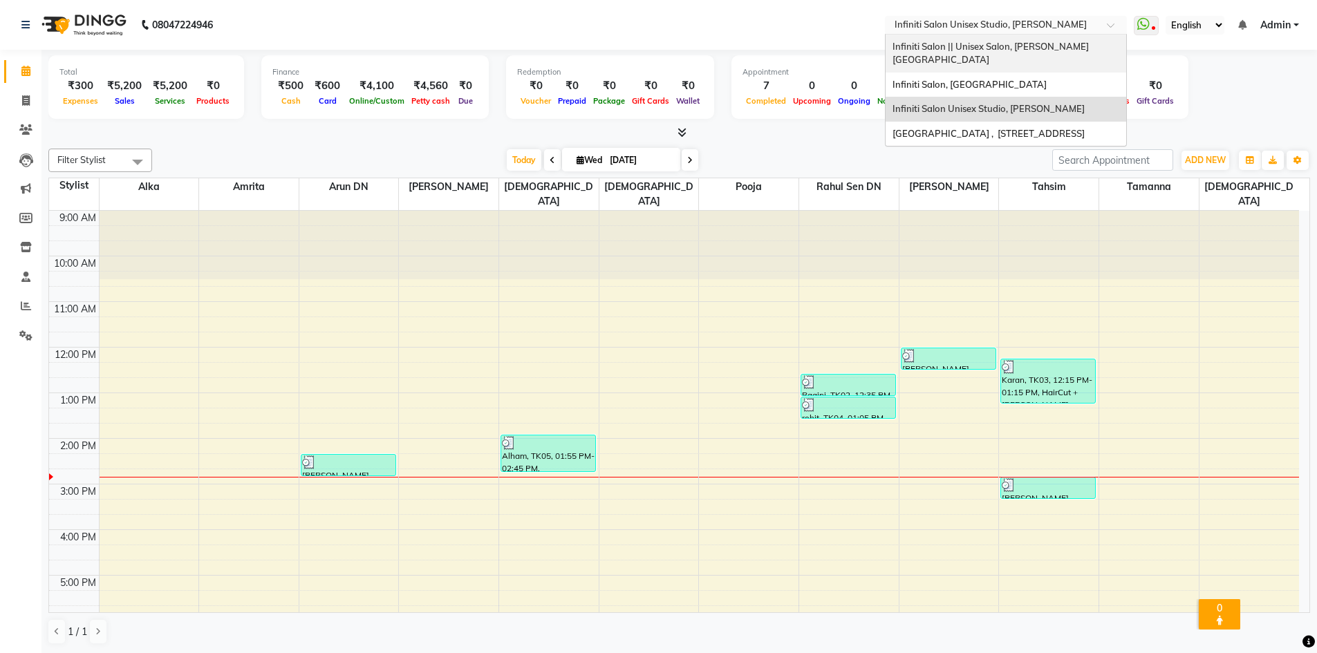
click at [1024, 48] on span "Infiniti Salon || Unisex Salon, [PERSON_NAME][GEOGRAPHIC_DATA]" at bounding box center [990, 53] width 196 height 25
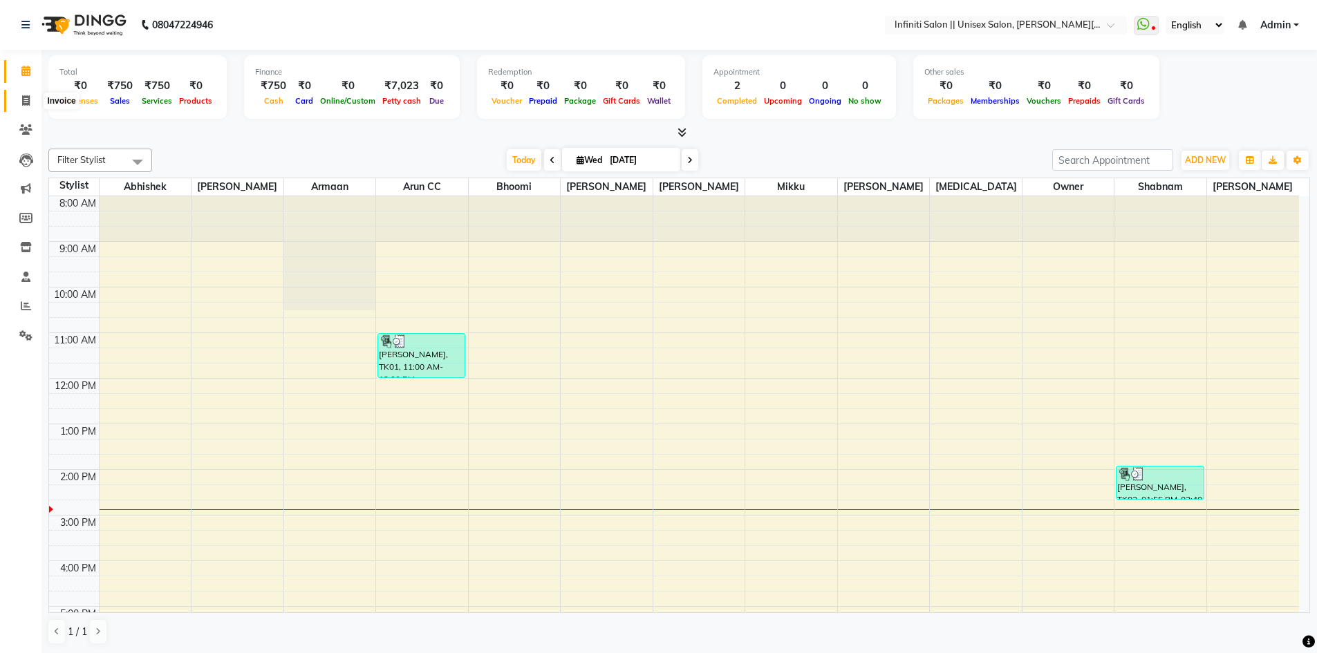
click at [28, 105] on icon at bounding box center [26, 100] width 8 height 10
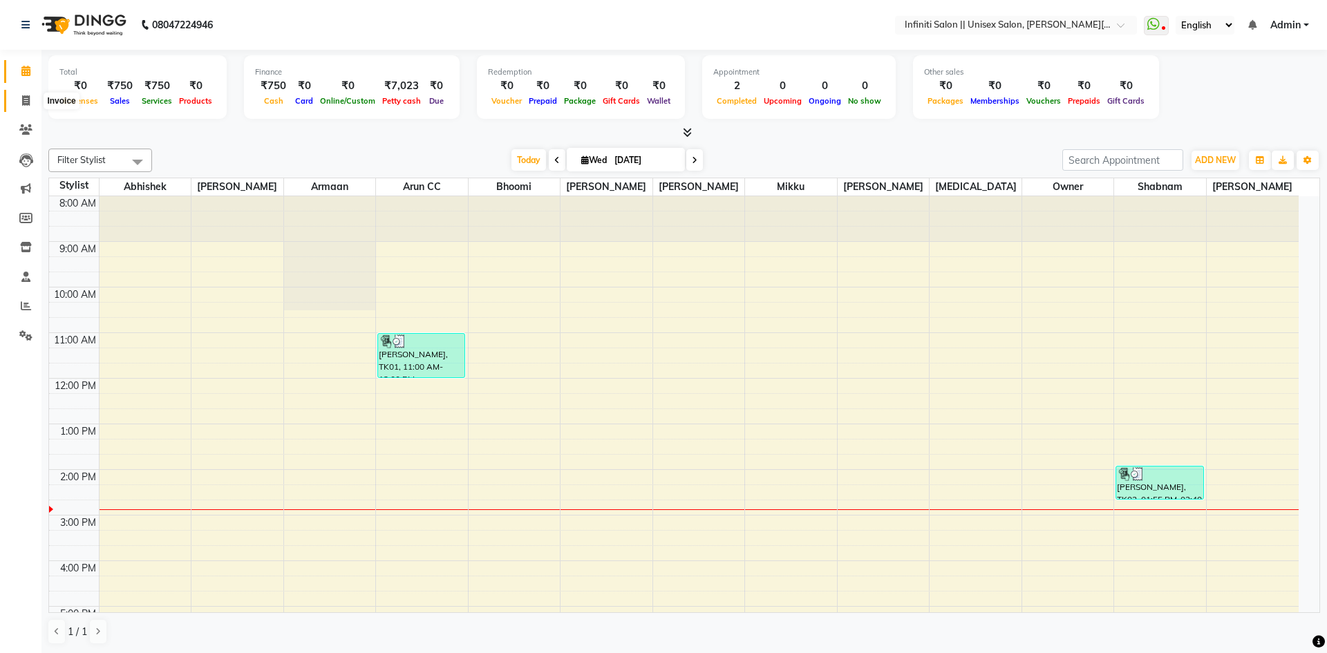
select select "8233"
select select "service"
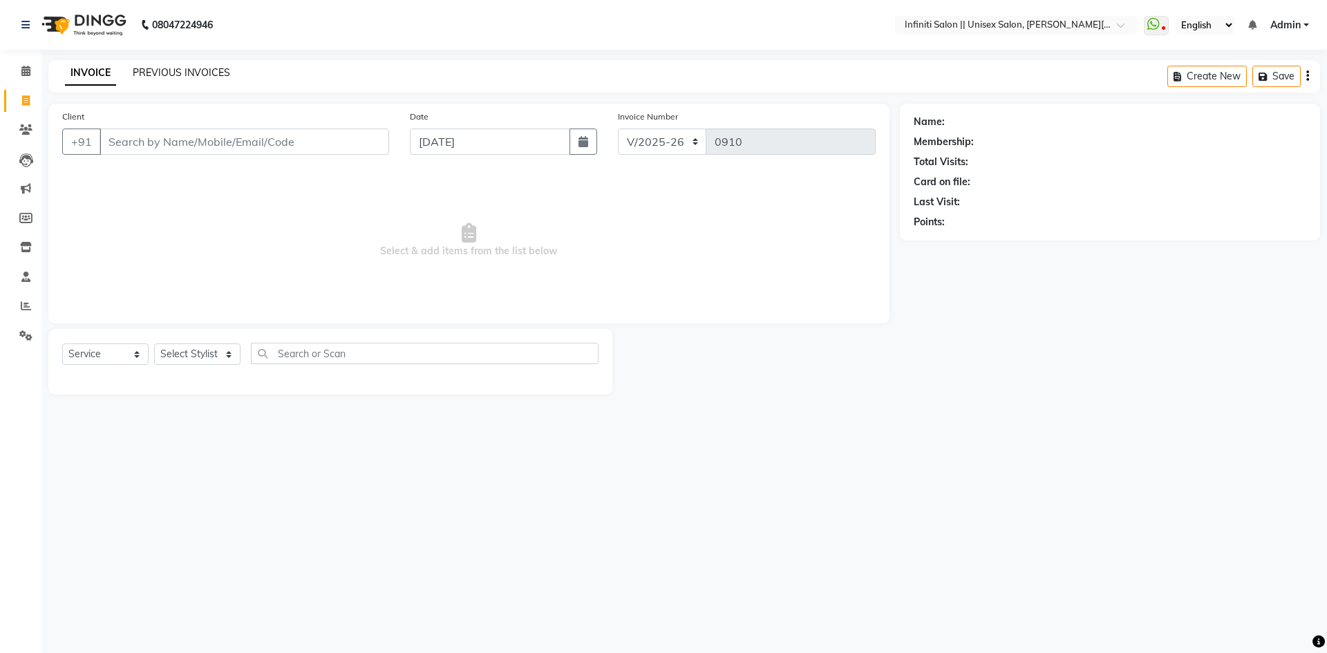
click at [150, 70] on link "PREVIOUS INVOICES" at bounding box center [181, 72] width 97 height 12
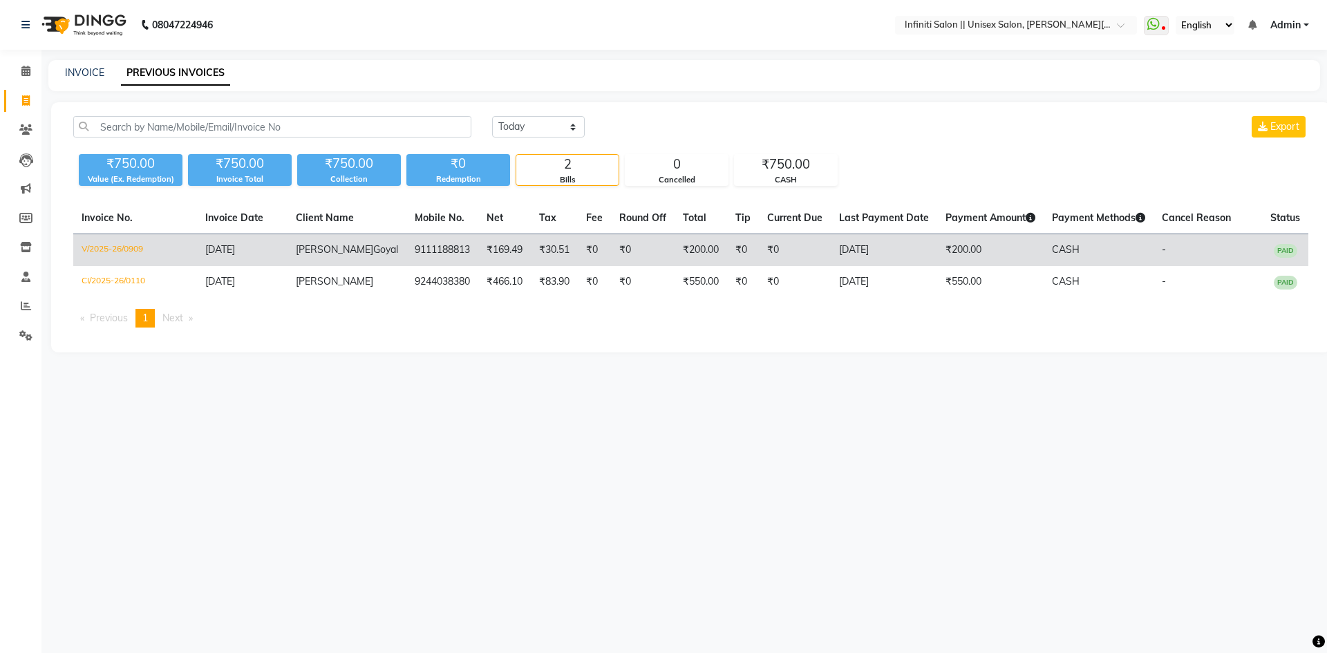
click at [114, 247] on td "V/2025-26/0909" at bounding box center [135, 250] width 124 height 32
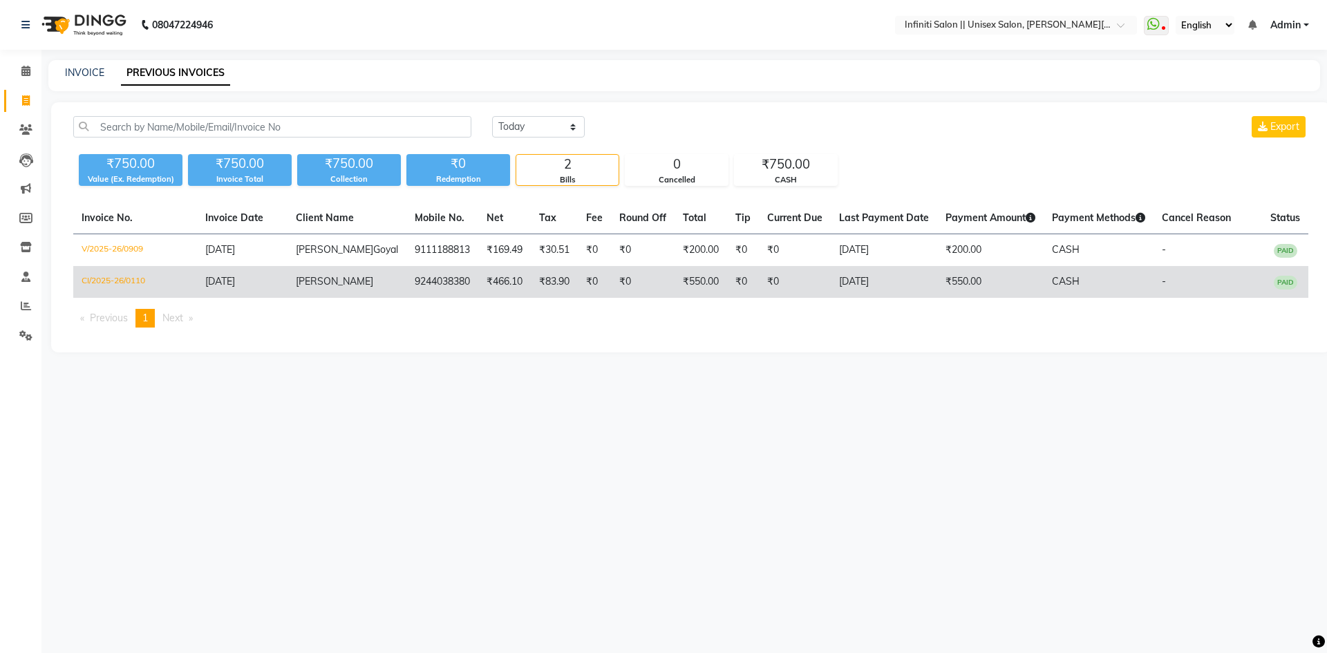
click at [117, 298] on td "CI/2025-26/0110" at bounding box center [135, 282] width 124 height 32
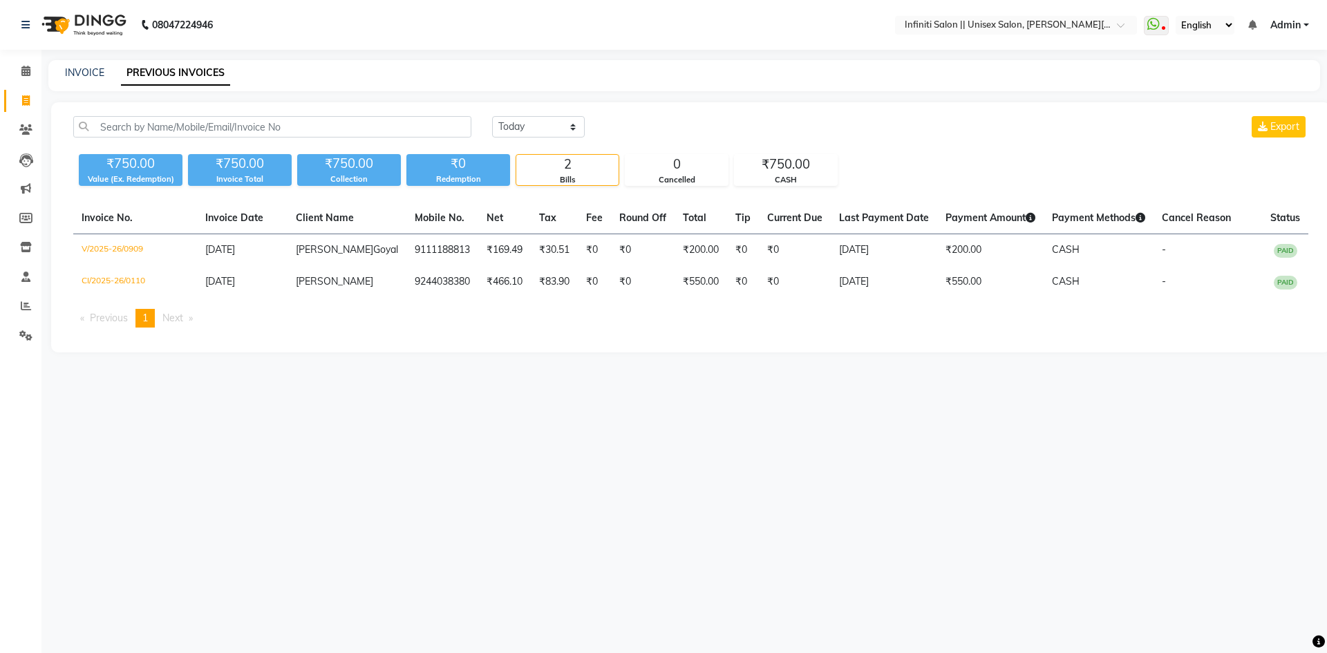
click at [1277, 21] on span "Admin" at bounding box center [1285, 25] width 30 height 15
